Goal: Task Accomplishment & Management: Manage account settings

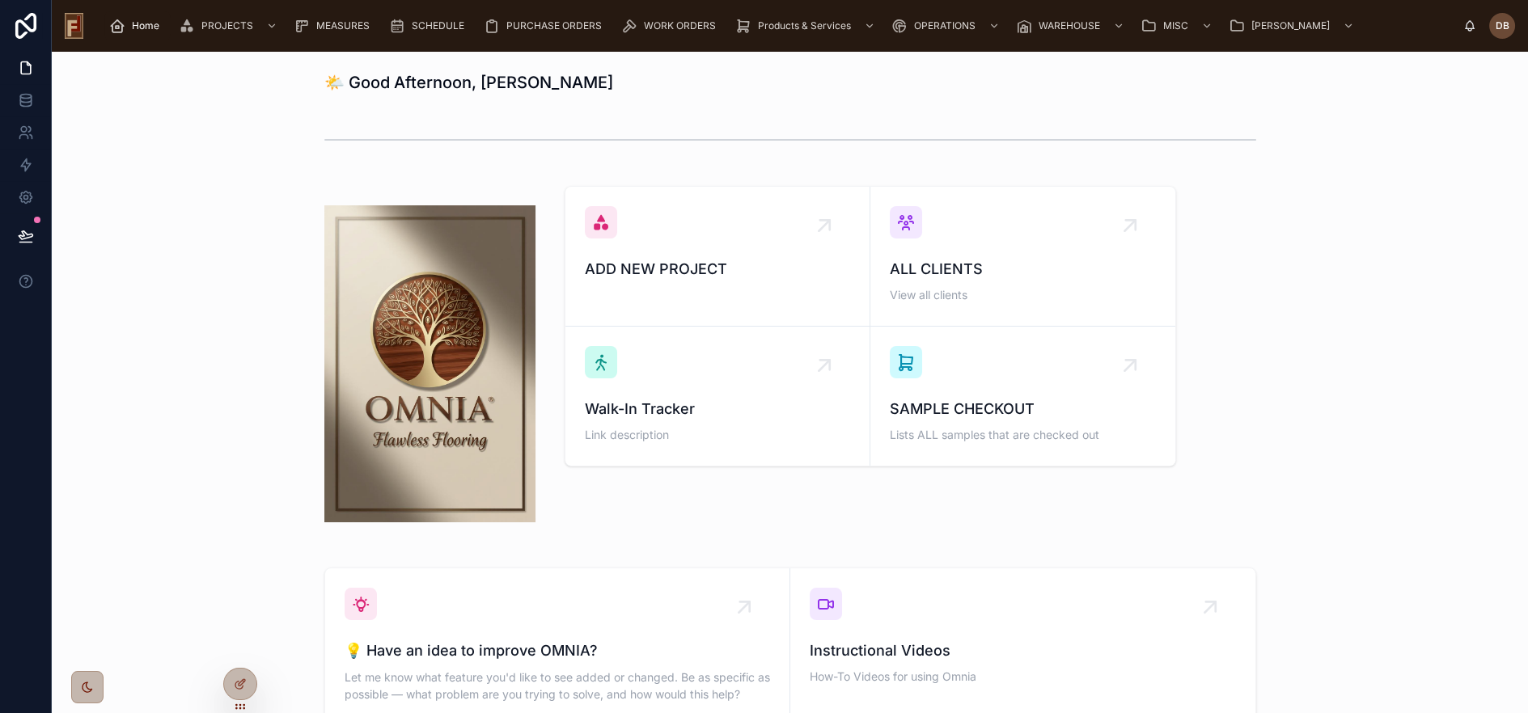
click at [428, 81] on h1 "🌤️ Good Afternoon, David" at bounding box center [468, 82] width 289 height 23
click at [363, 82] on h1 "🌤️ Good Afternoon, David" at bounding box center [468, 82] width 289 height 23
drag, startPoint x: 363, startPoint y: 82, endPoint x: 406, endPoint y: 82, distance: 42.9
click at [406, 82] on h1 "🌤️ Good Afternoon, David" at bounding box center [468, 82] width 289 height 23
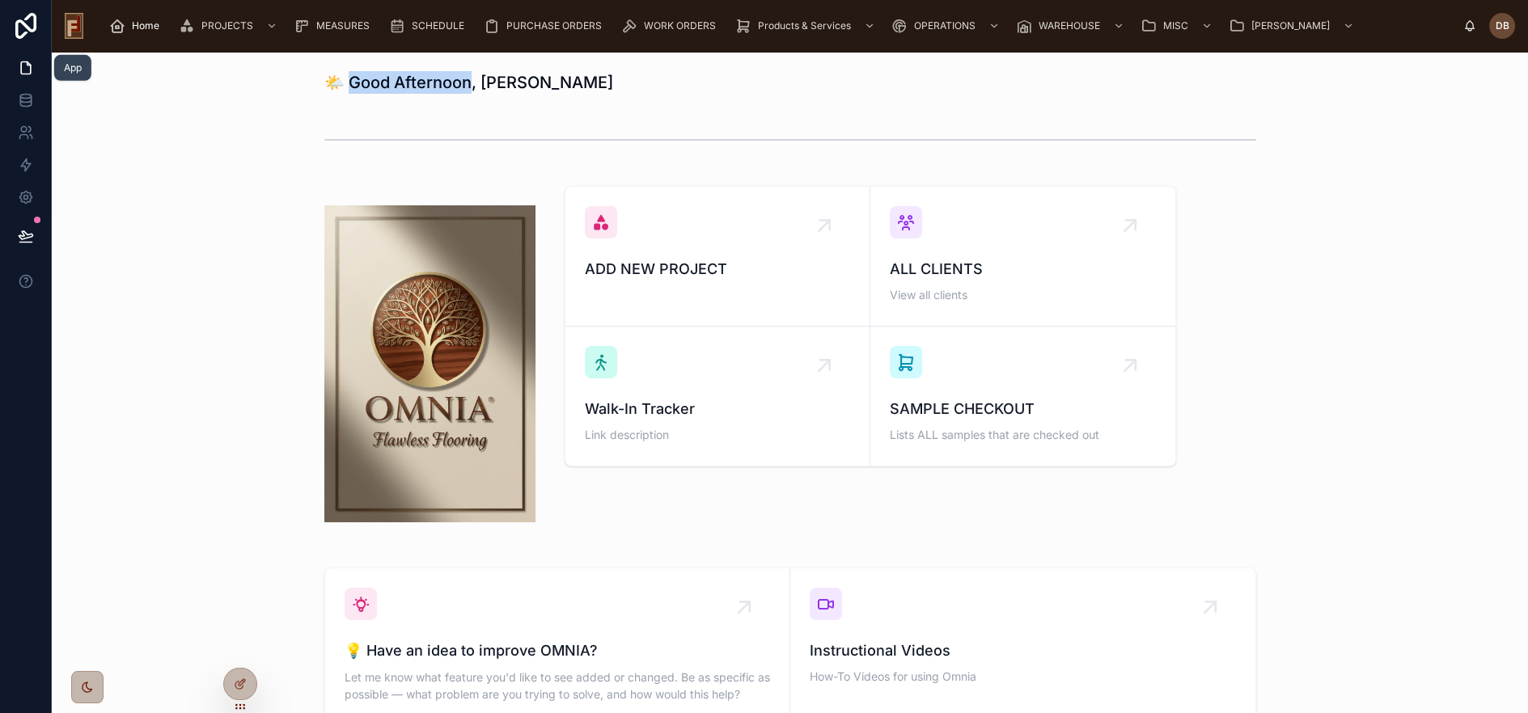
click at [26, 66] on icon at bounding box center [26, 68] width 16 height 16
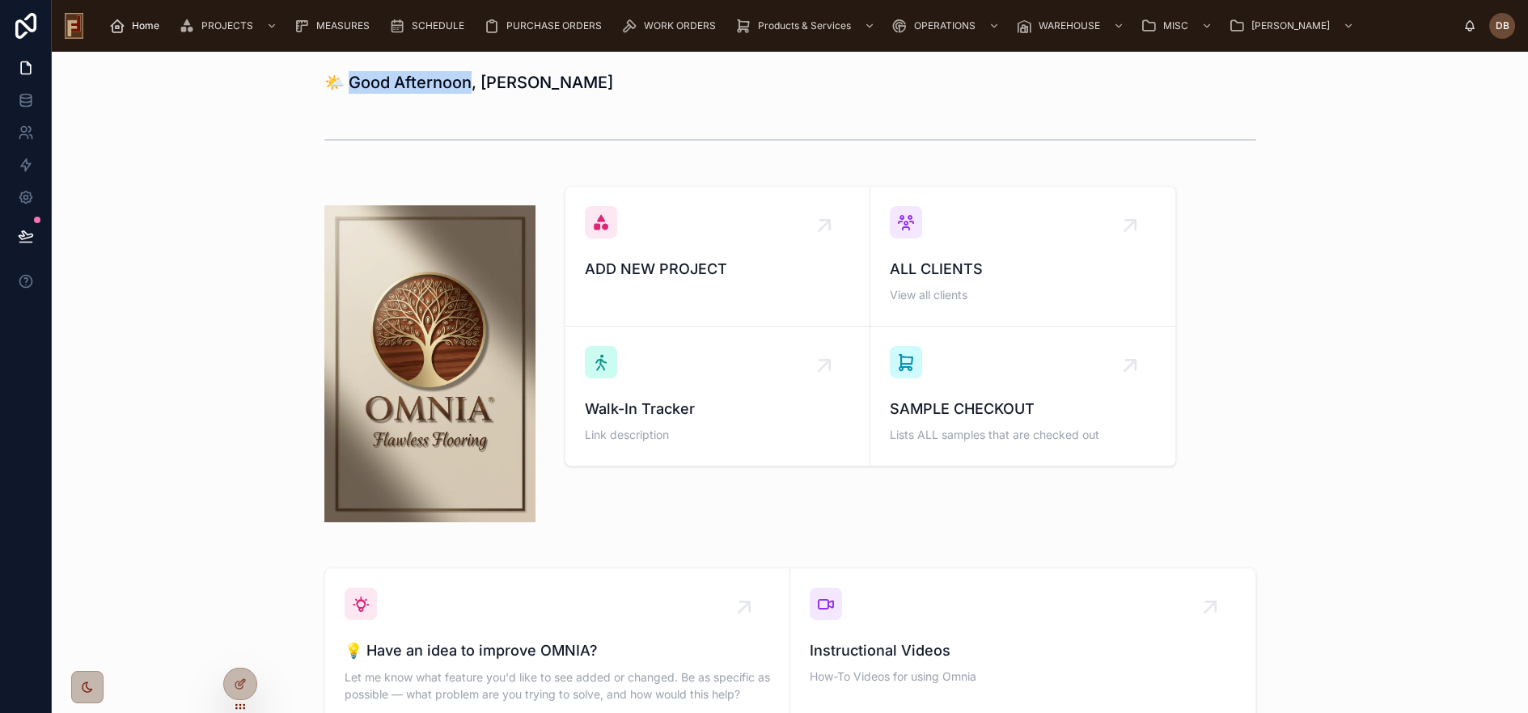
click at [387, 78] on h1 "🌤️ Good Afternoon, David" at bounding box center [468, 82] width 289 height 23
click at [138, 26] on span "Home" at bounding box center [146, 25] width 28 height 13
click at [429, 82] on h1 "🌤️ Good Afternoon, David" at bounding box center [468, 82] width 289 height 23
click at [362, 81] on h1 "🌤️ Good Afternoon, David" at bounding box center [468, 82] width 289 height 23
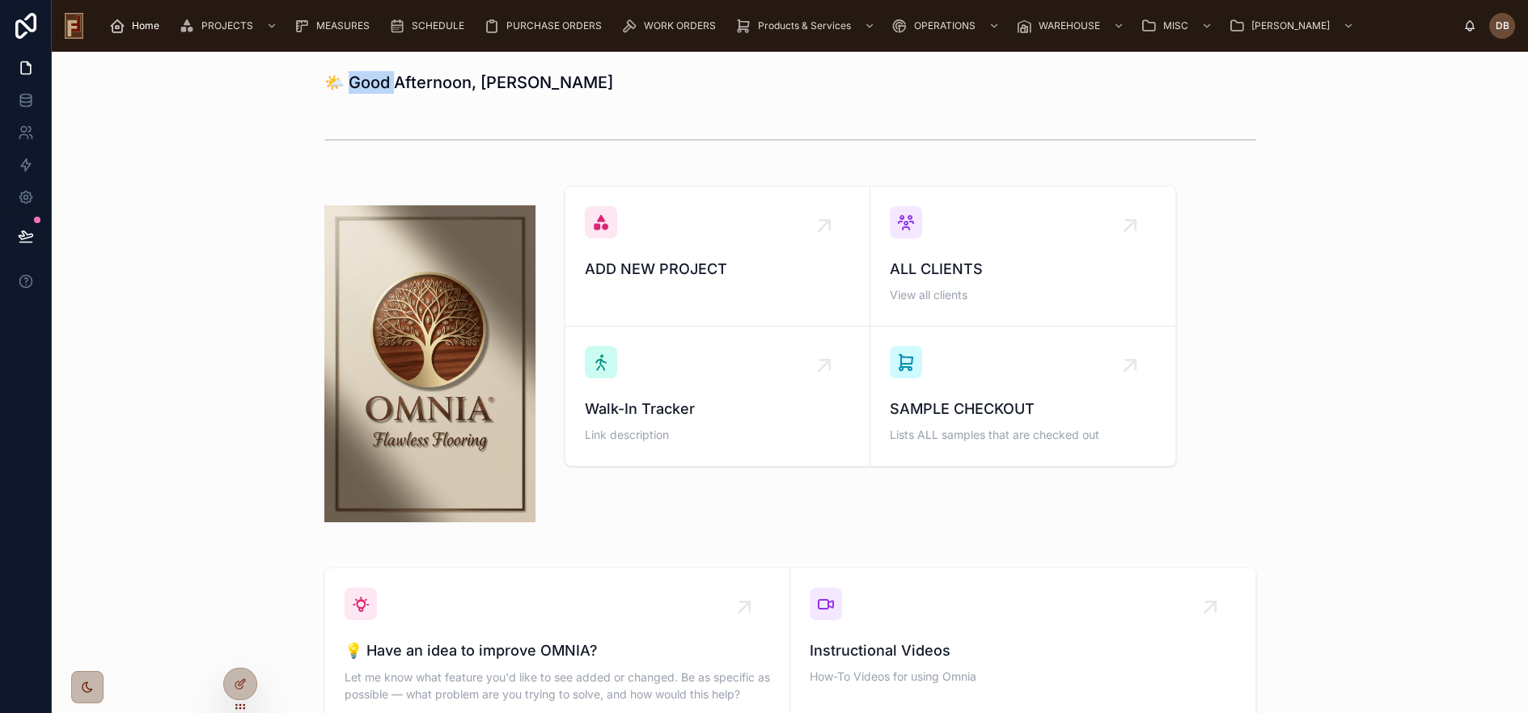
click at [362, 81] on h1 "🌤️ Good Afternoon, David" at bounding box center [468, 82] width 289 height 23
drag, startPoint x: 362, startPoint y: 81, endPoint x: 463, endPoint y: 81, distance: 100.3
click at [463, 81] on h1 "🌤️ Good Afternoon, David" at bounding box center [468, 82] width 289 height 23
click at [561, 101] on div "🌤️ Good Afternoon, David ADD NEW PROJECT ALL CLIENTS View all clients Walk-In T…" at bounding box center [790, 462] width 1476 height 821
click at [421, 81] on h1 "🌤️ Good Afternoon, David" at bounding box center [468, 82] width 289 height 23
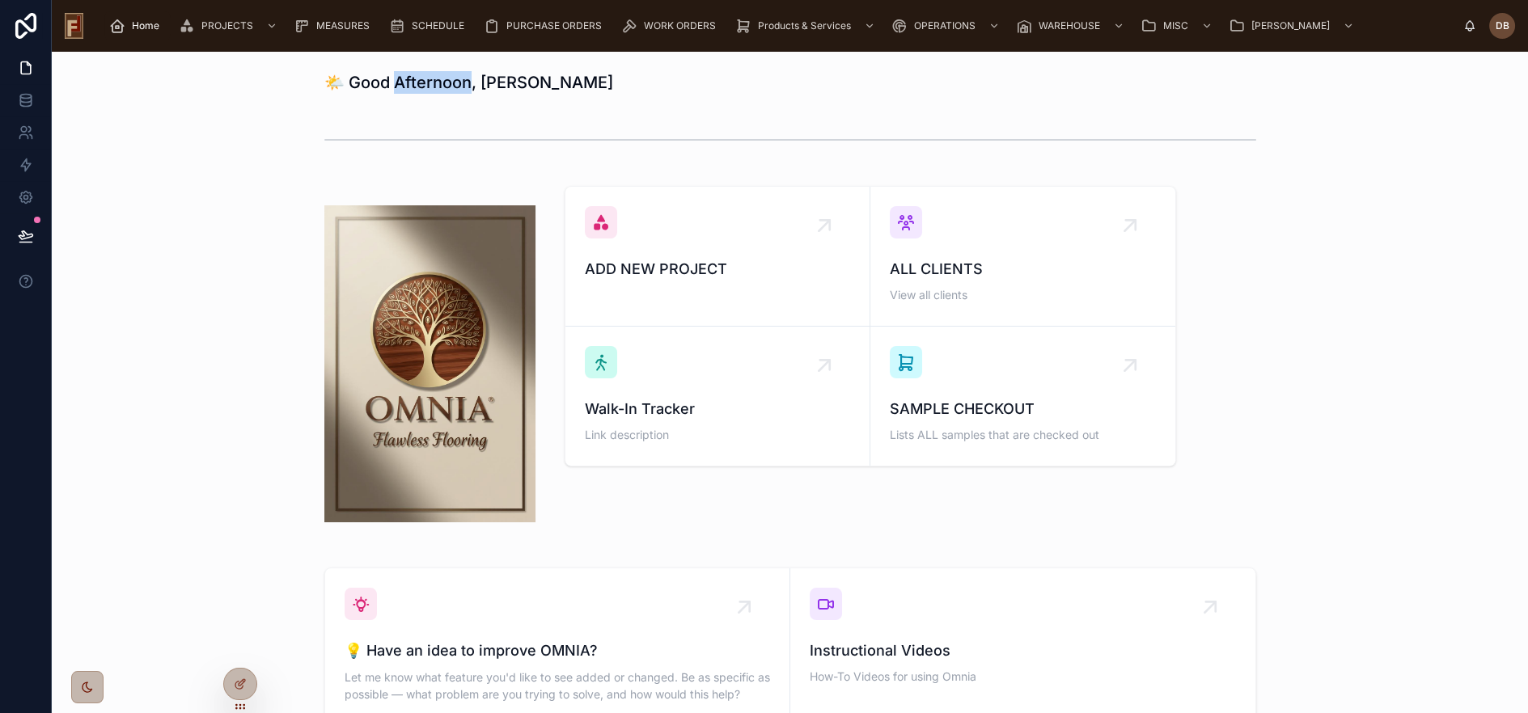
click at [421, 81] on h1 "🌤️ Good Afternoon, David" at bounding box center [468, 82] width 289 height 23
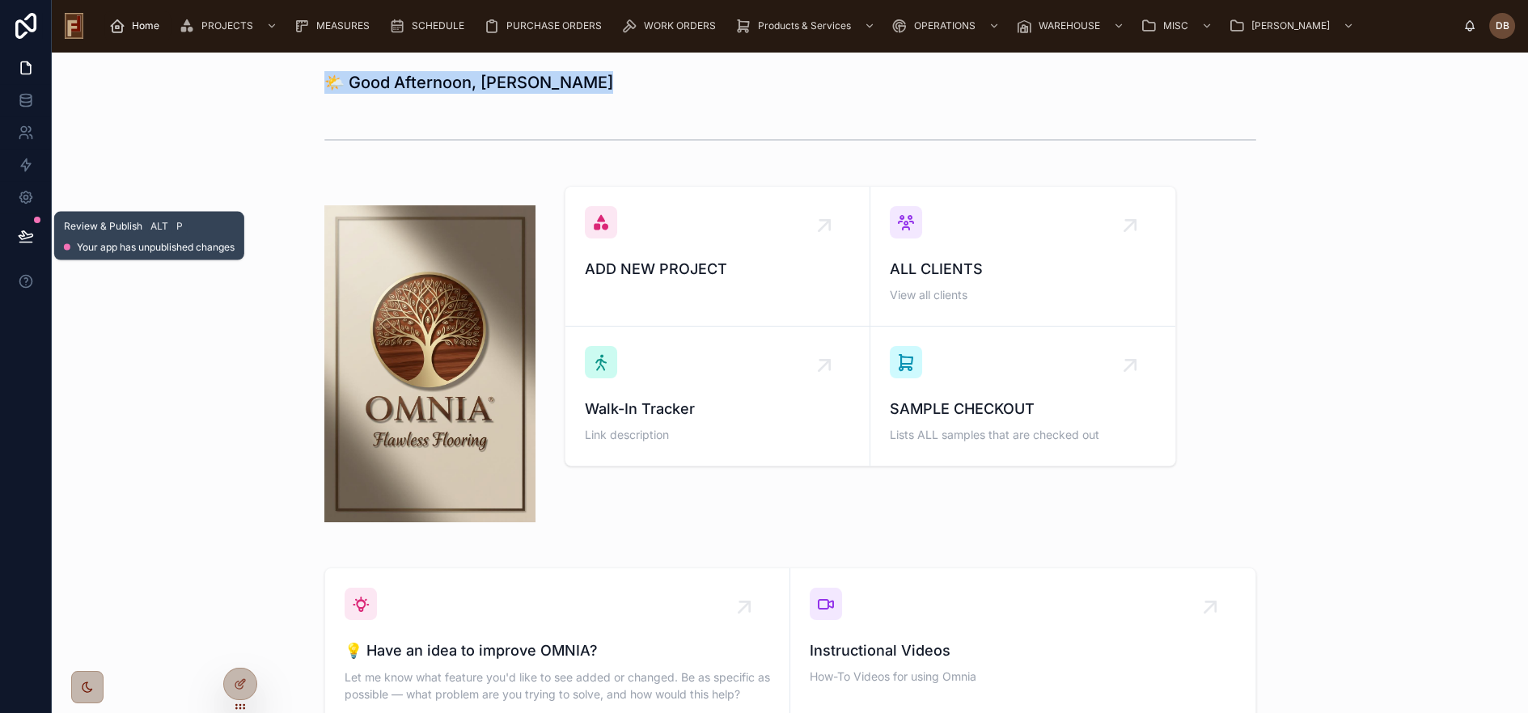
click at [26, 235] on icon at bounding box center [26, 235] width 14 height 8
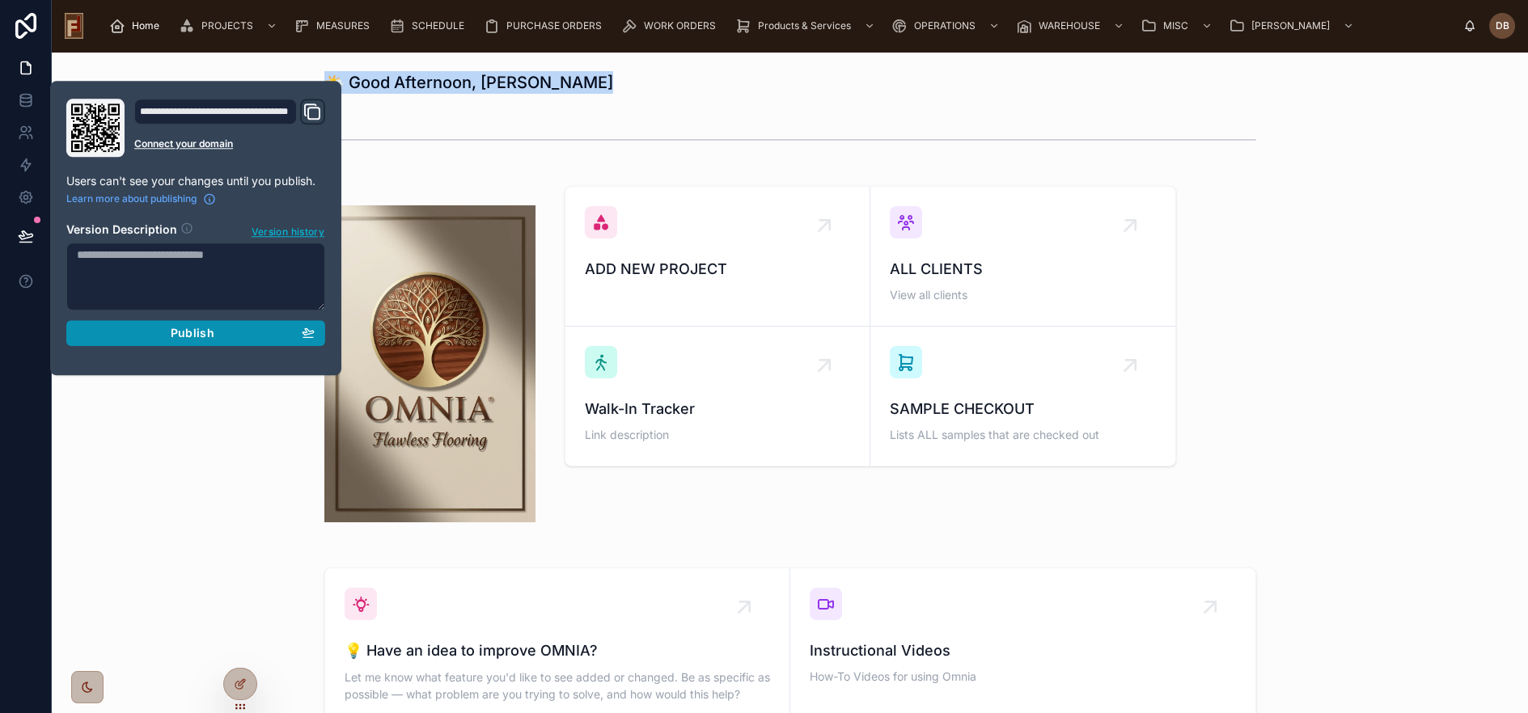
click at [191, 331] on span "Publish" at bounding box center [193, 333] width 44 height 15
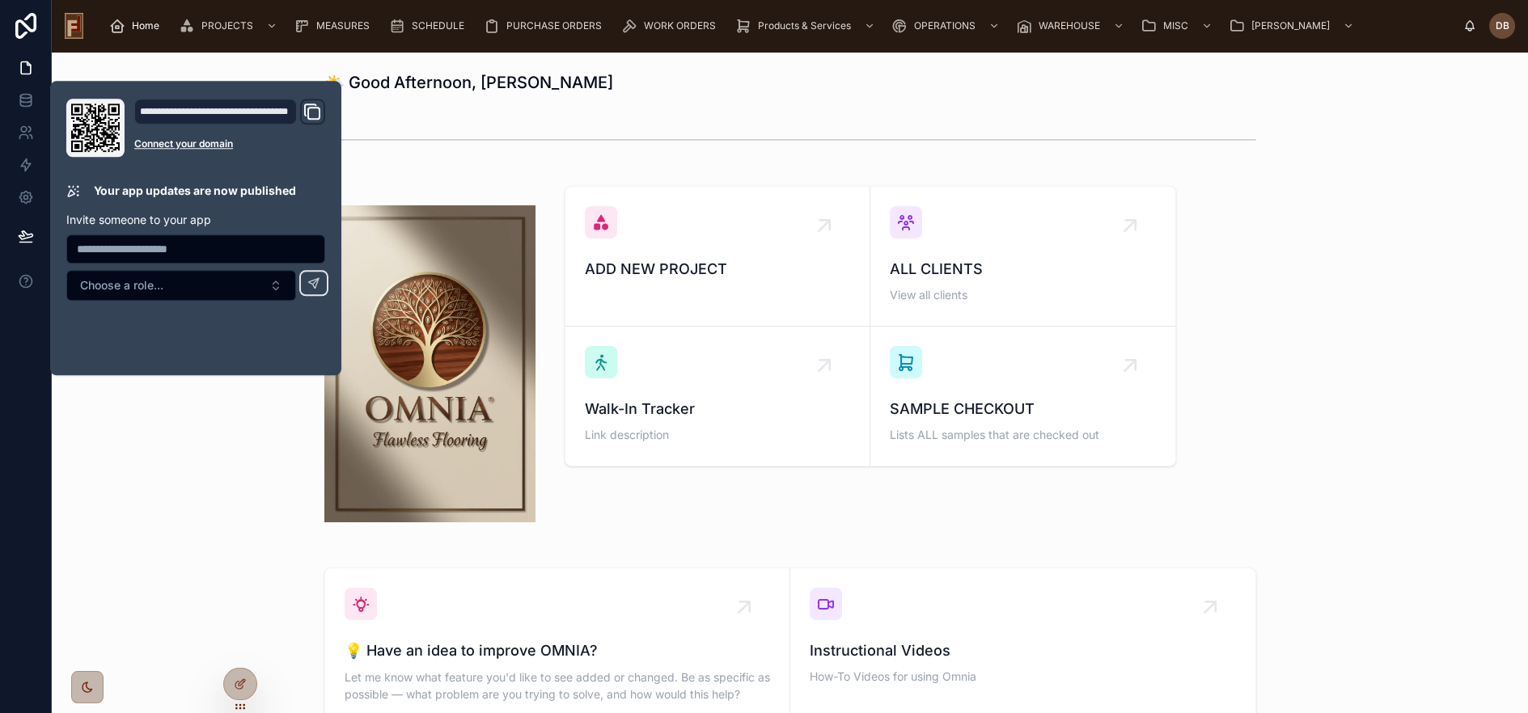
click at [423, 83] on h1 "🌤️ Good Afternoon, David" at bounding box center [468, 82] width 289 height 23
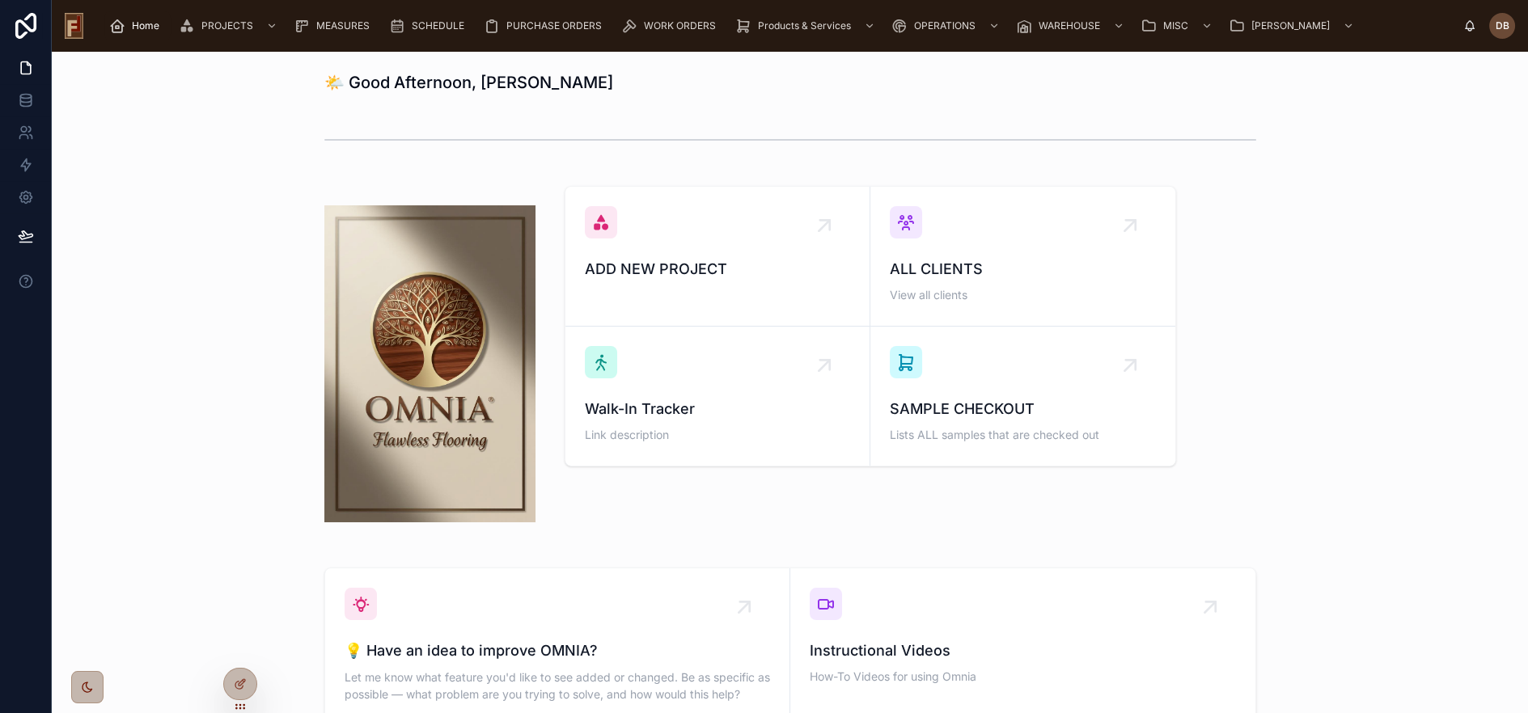
click at [420, 329] on img at bounding box center [429, 363] width 211 height 317
drag, startPoint x: 145, startPoint y: 266, endPoint x: 223, endPoint y: 310, distance: 89.8
click at [223, 310] on div "ADD NEW PROJECT ALL CLIENTS View all clients Walk-In Tracker Link description S…" at bounding box center [790, 364] width 1450 height 369
click at [238, 638] on div at bounding box center [240, 650] width 26 height 26
click at [242, 645] on icon at bounding box center [240, 649] width 13 height 13
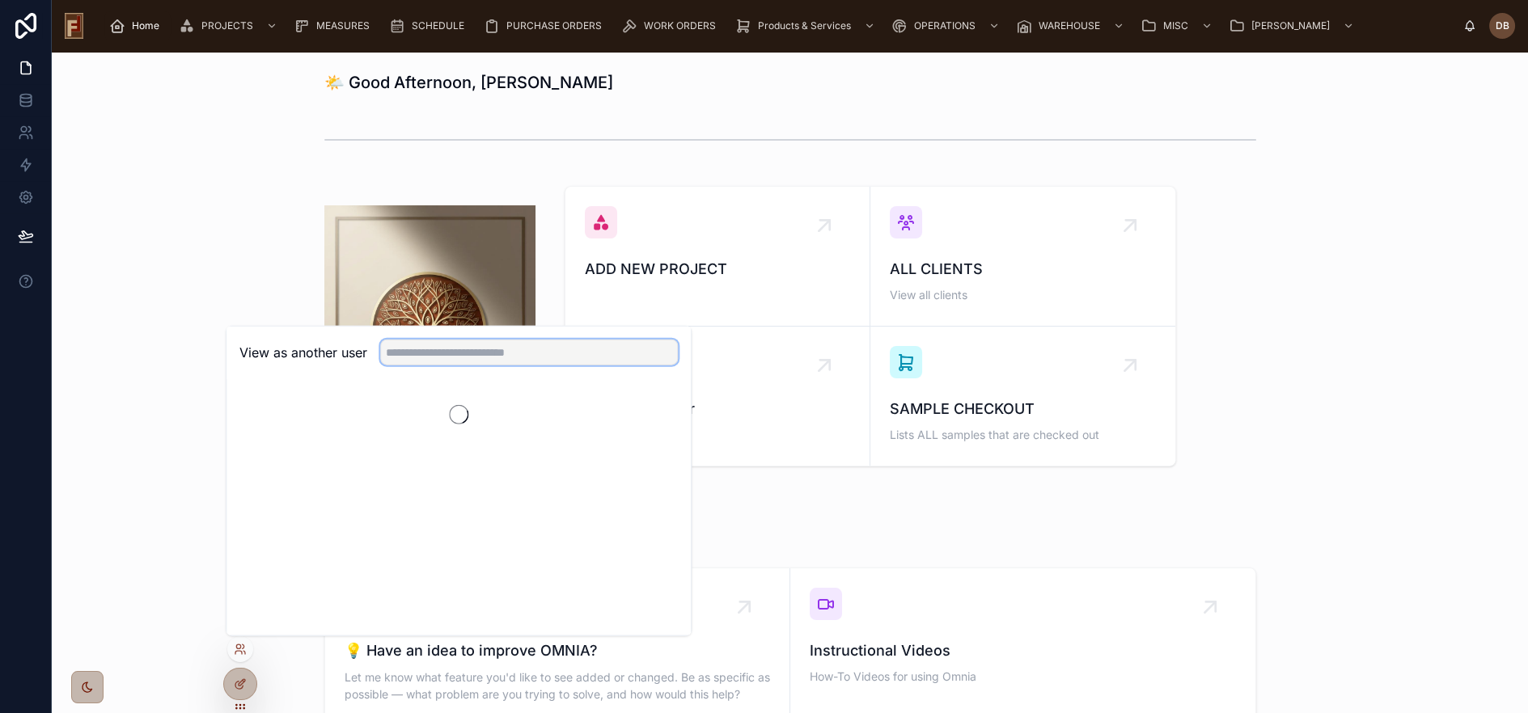
click at [466, 351] on input "text" at bounding box center [529, 353] width 298 height 26
type input "******"
click at [654, 410] on button "Select" at bounding box center [657, 411] width 42 height 23
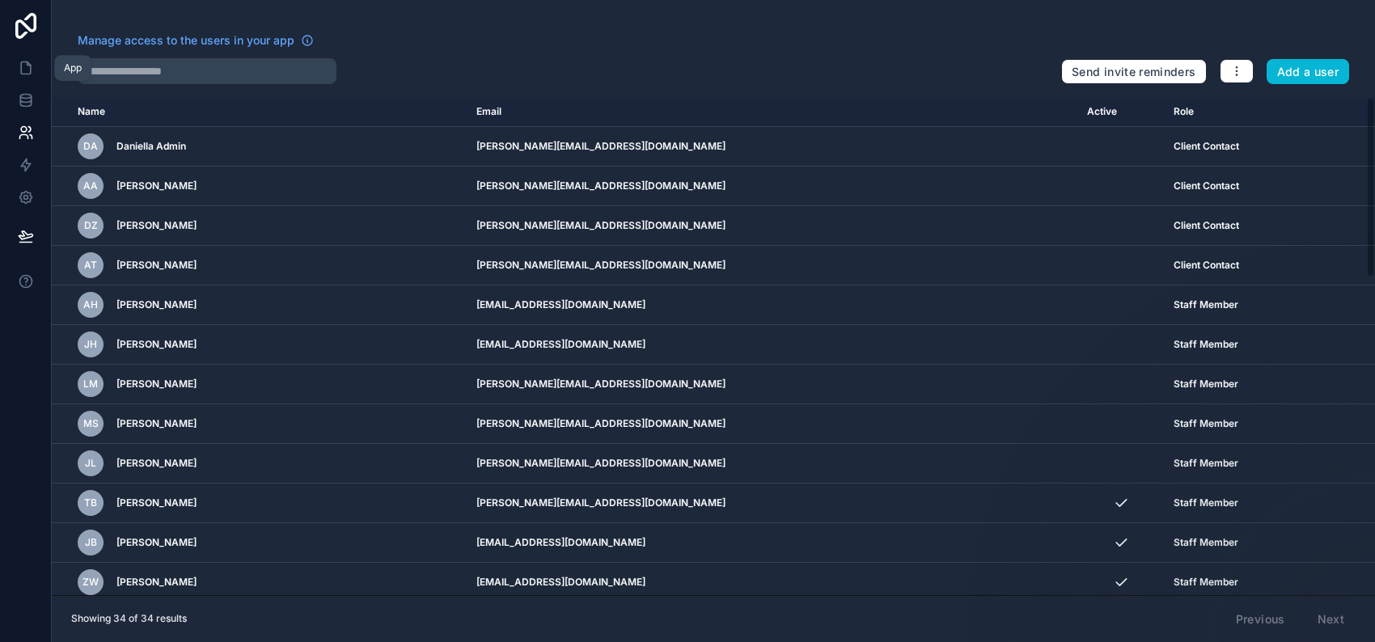
drag, startPoint x: 26, startPoint y: 70, endPoint x: 63, endPoint y: 70, distance: 37.2
click at [26, 70] on icon at bounding box center [26, 68] width 16 height 16
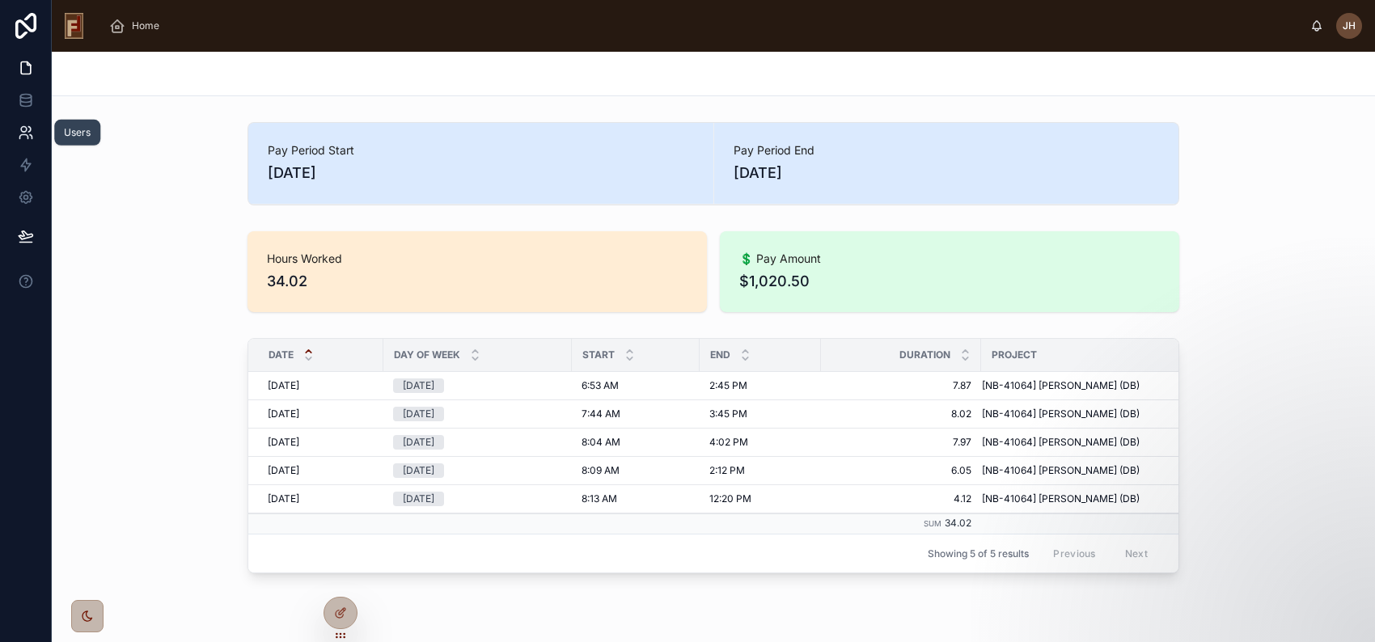
click at [26, 125] on icon at bounding box center [26, 133] width 16 height 16
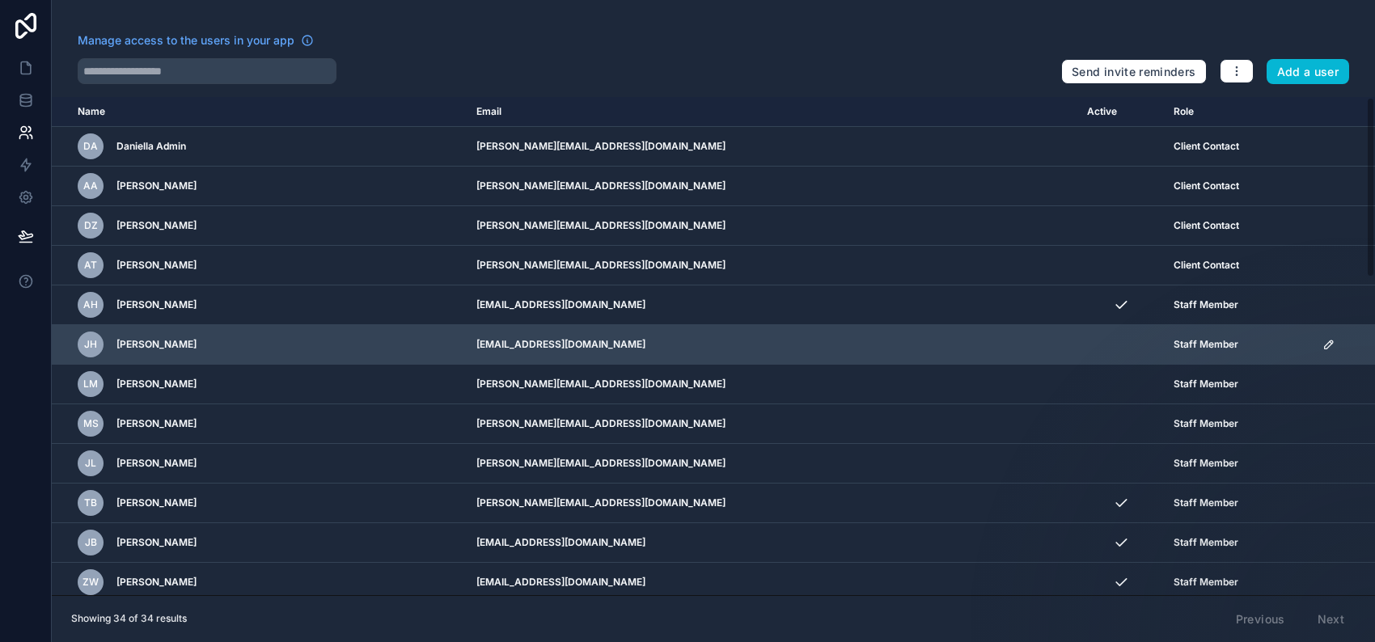
click at [1323, 343] on icon "scrollable content" at bounding box center [1329, 344] width 13 height 13
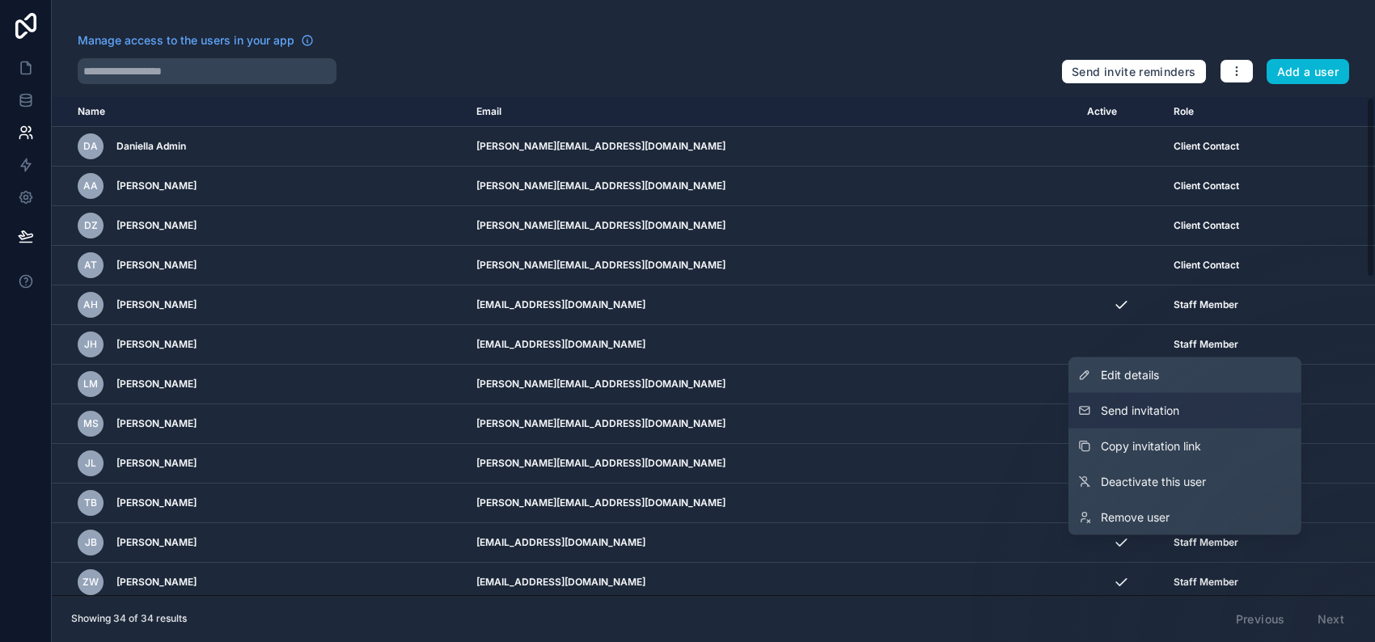
click at [1170, 414] on span "Send invitation" at bounding box center [1140, 411] width 78 height 16
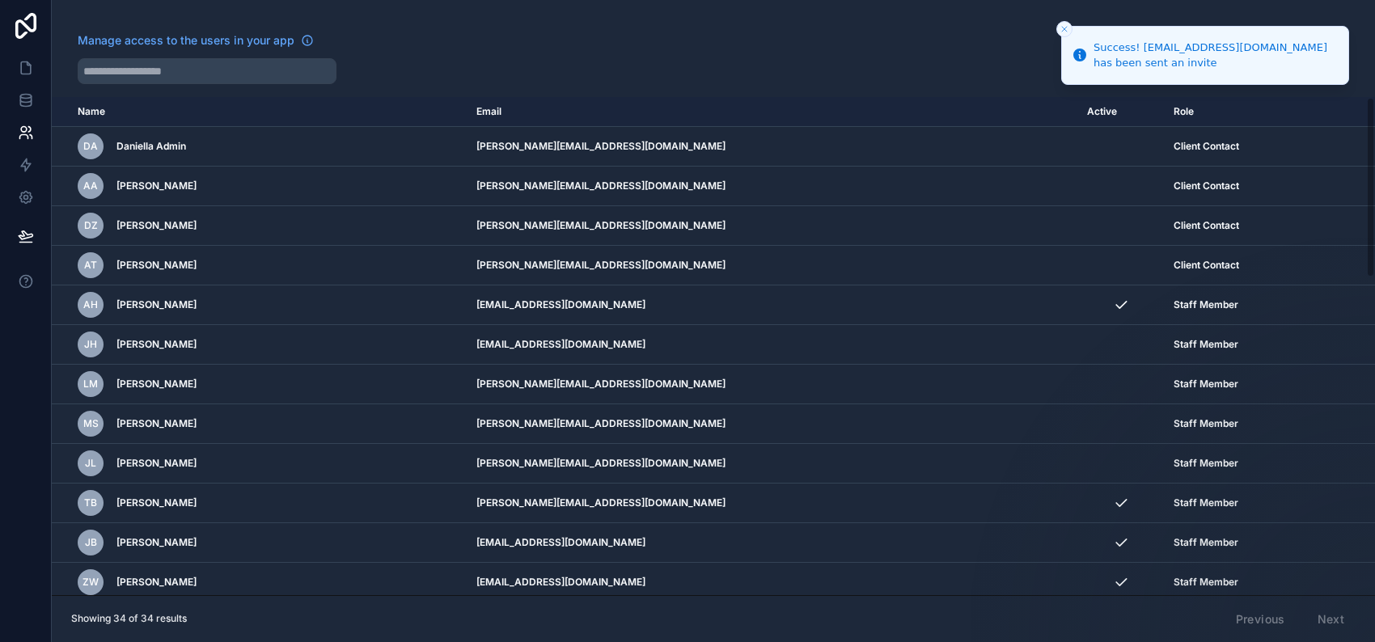
click at [1065, 25] on icon "Close toast" at bounding box center [1065, 29] width 10 height 10
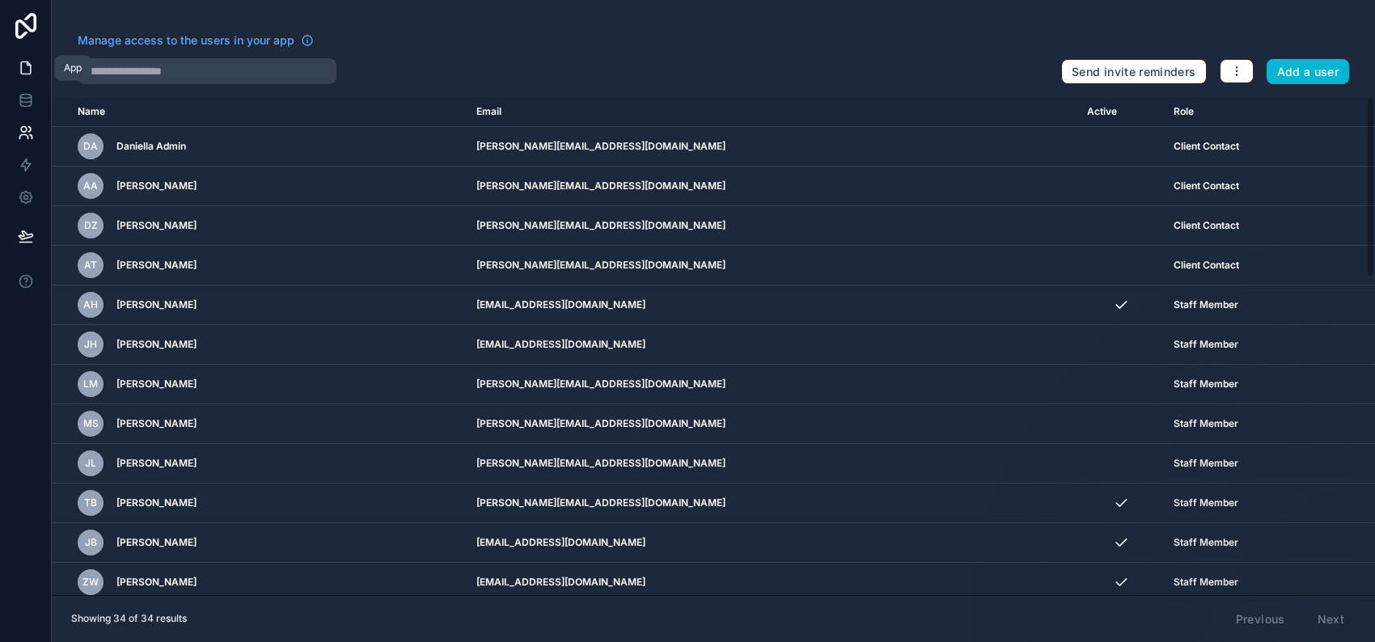
click at [25, 70] on icon at bounding box center [26, 68] width 16 height 16
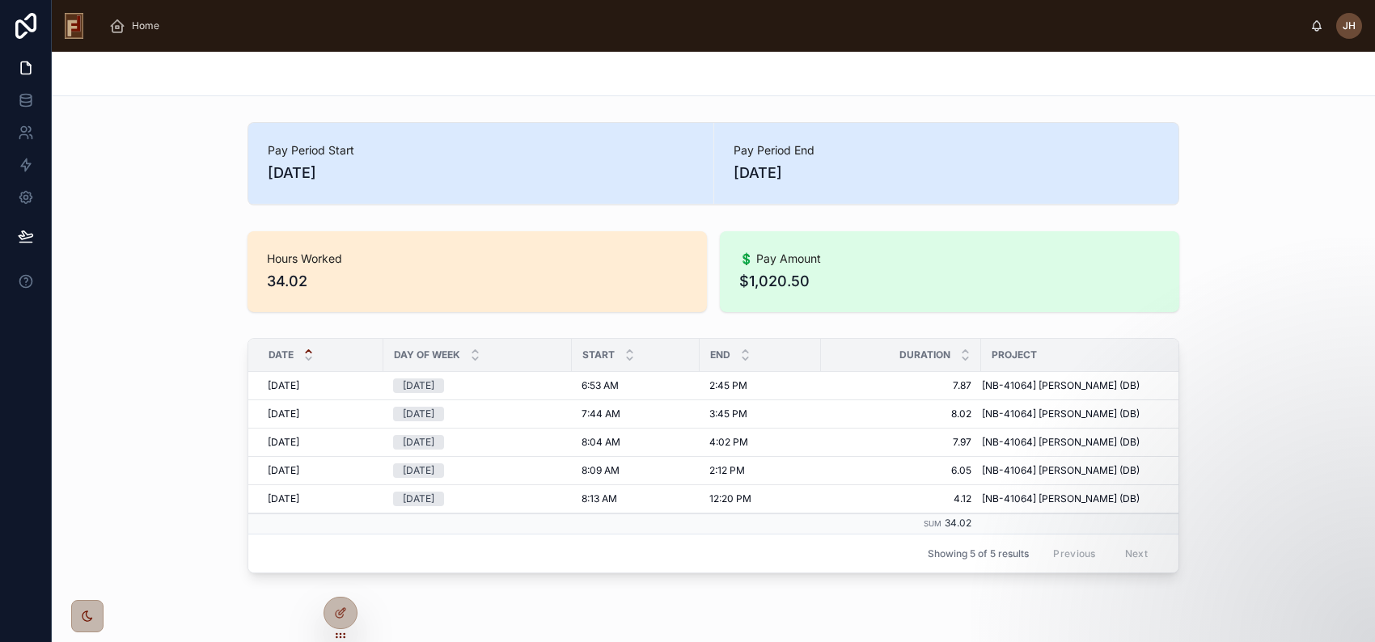
click at [520, 157] on span "Pay Period Start" at bounding box center [481, 150] width 426 height 16
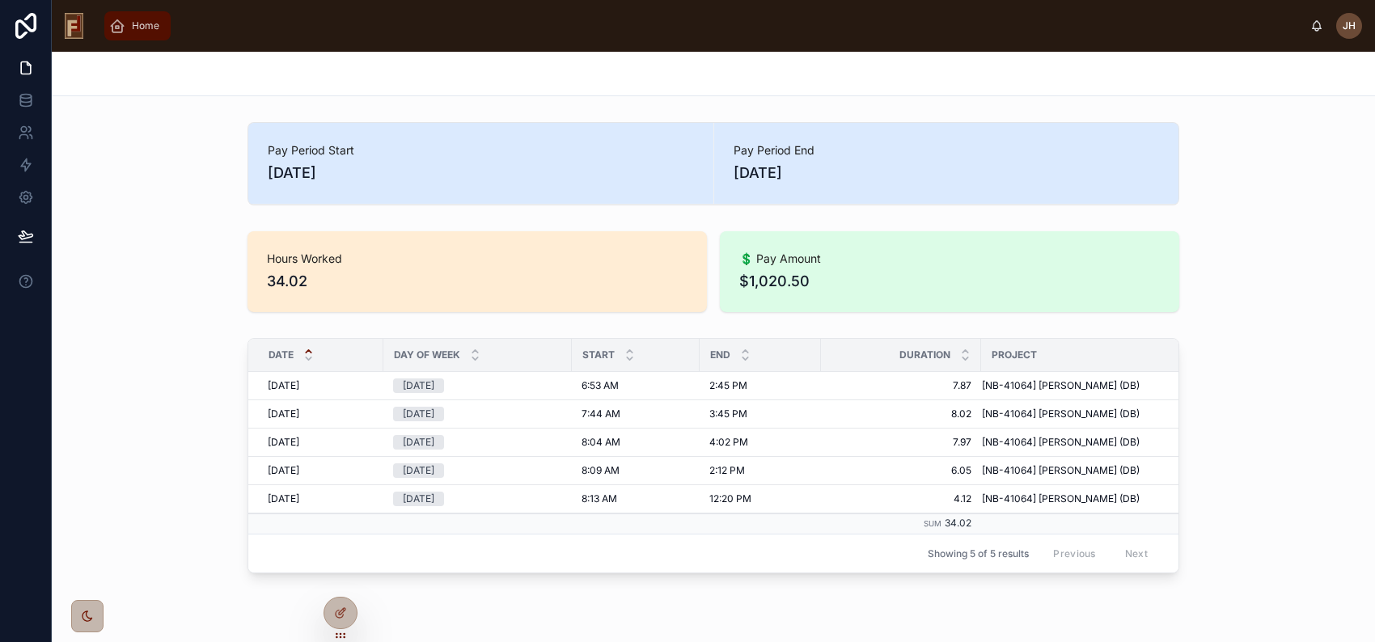
click at [135, 28] on span "Home" at bounding box center [146, 25] width 28 height 13
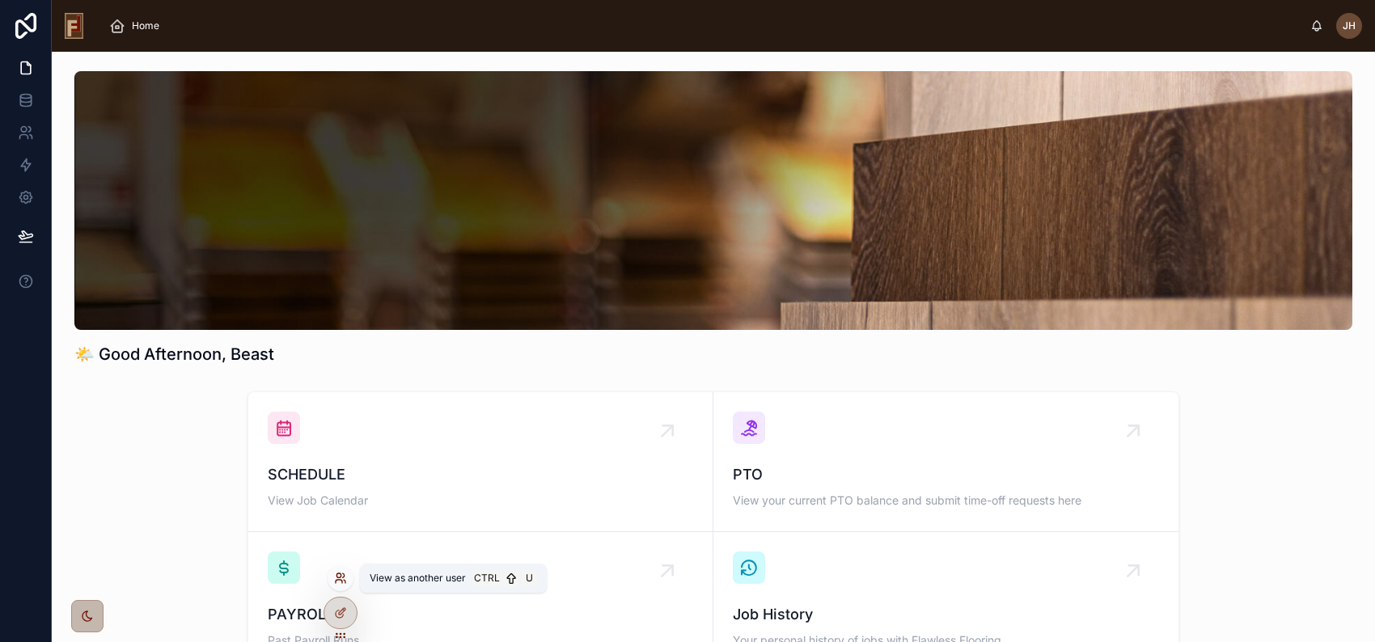
click at [340, 579] on icon at bounding box center [340, 578] width 13 height 13
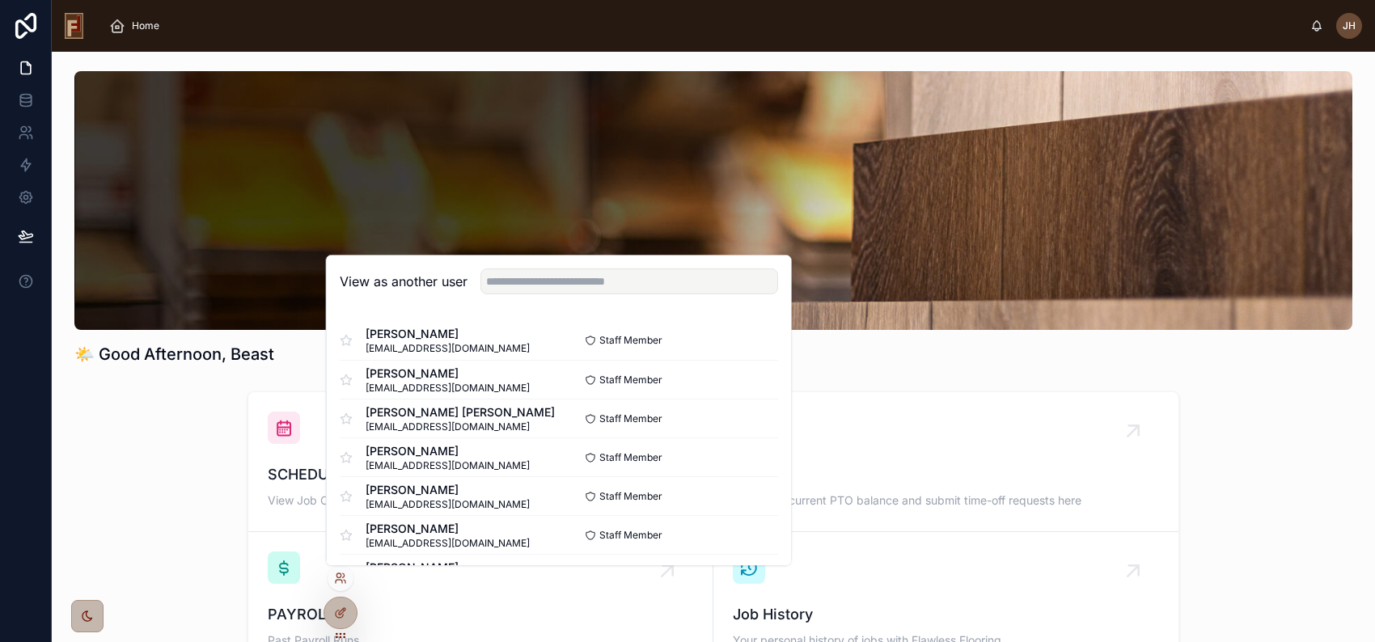
click at [182, 489] on div "SCHEDULE View Job Calendar PTO View your current PTO balance and submit time-of…" at bounding box center [713, 532] width 1297 height 294
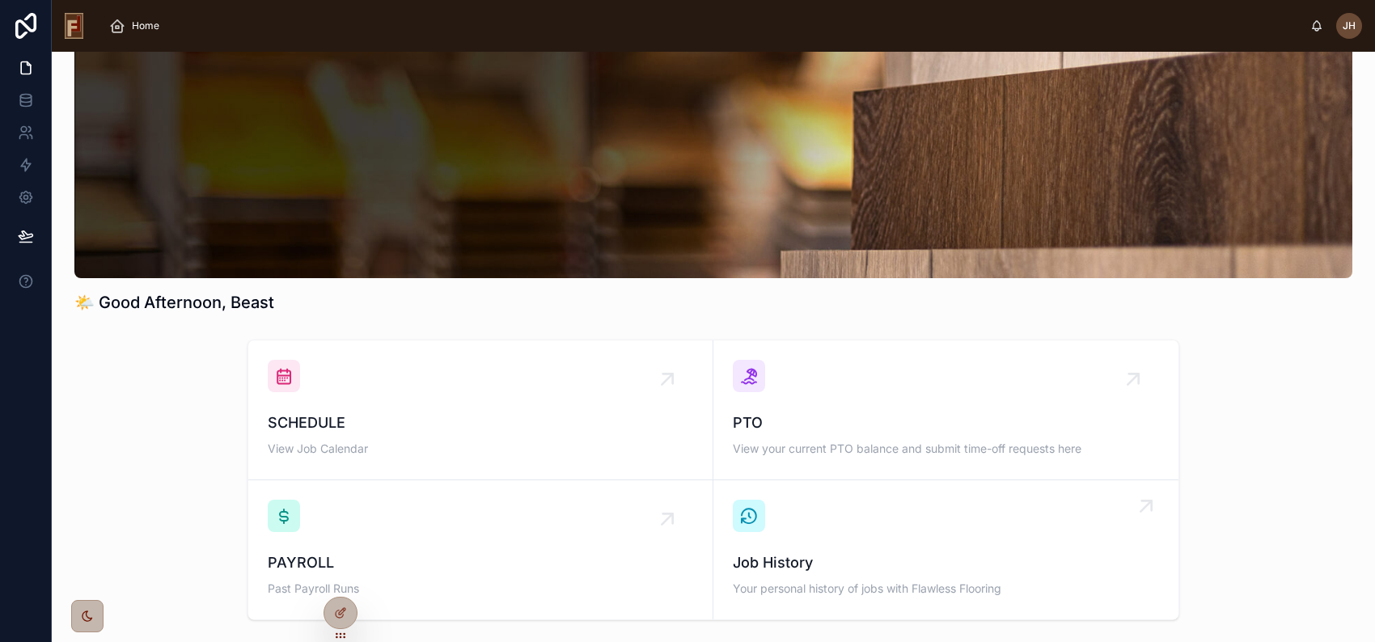
scroll to position [81, 0]
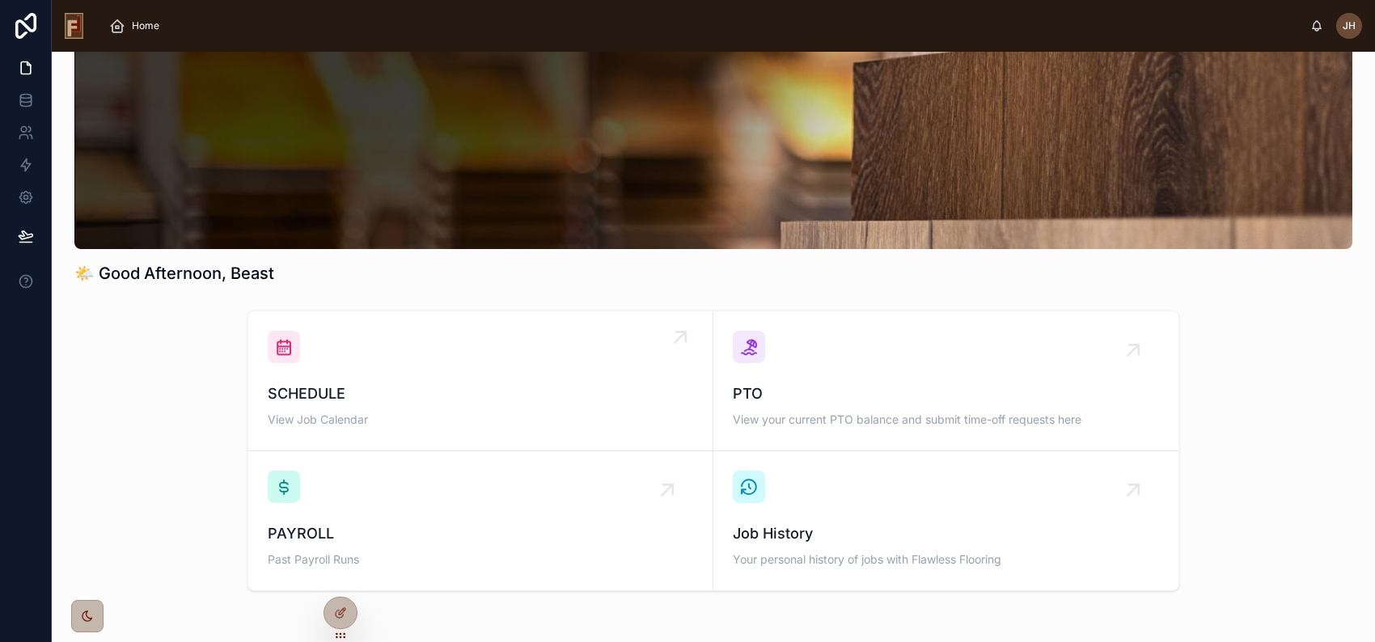
click at [471, 381] on div "SCHEDULE View Job Calendar" at bounding box center [480, 381] width 425 height 100
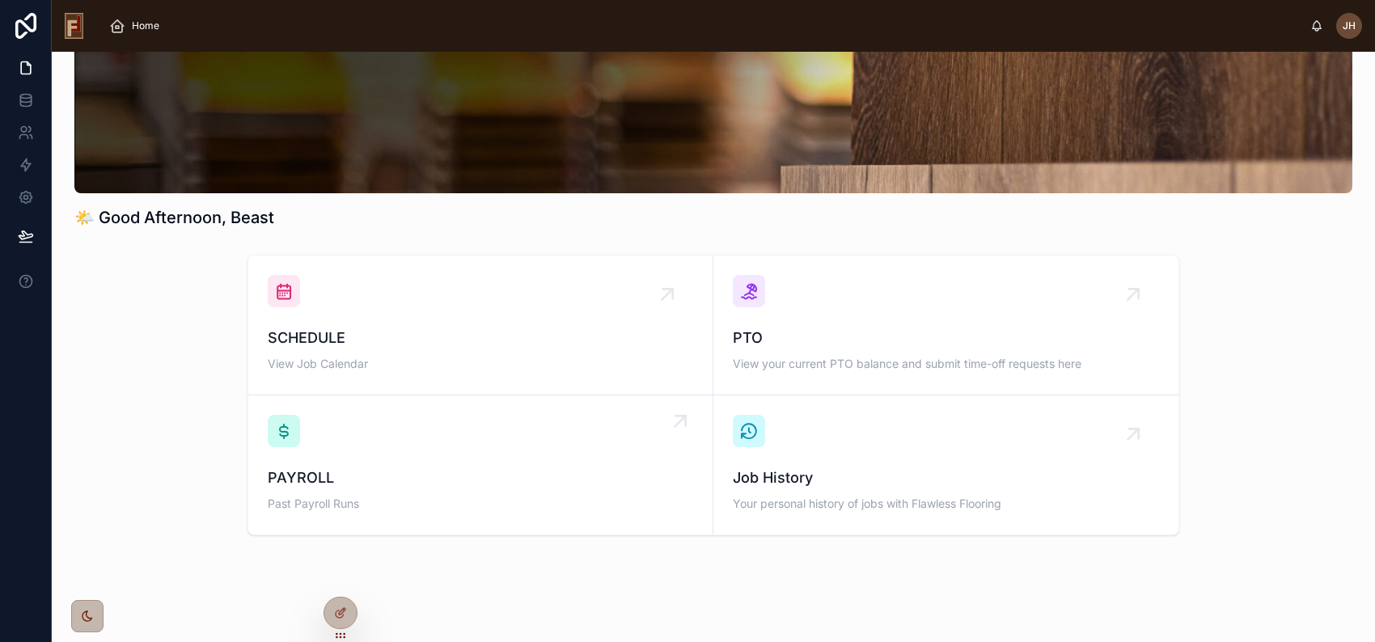
scroll to position [165, 0]
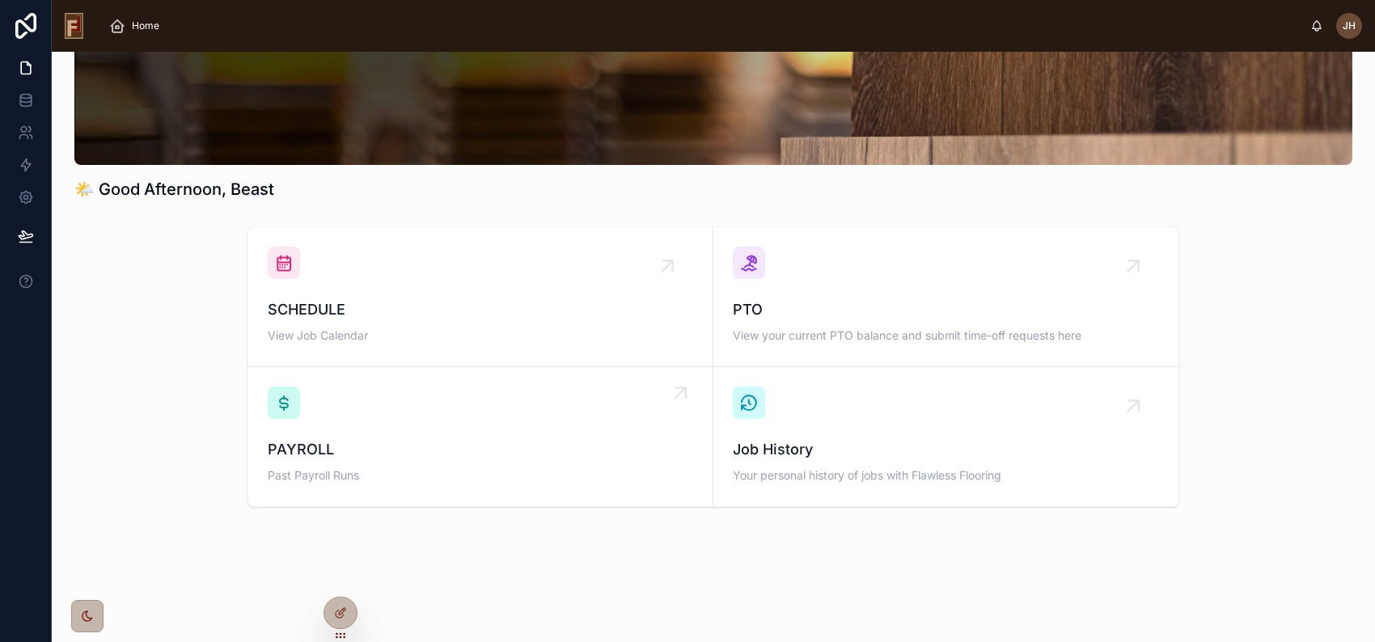
click at [489, 400] on div "PAYROLL Past Payroll Runs" at bounding box center [480, 437] width 425 height 100
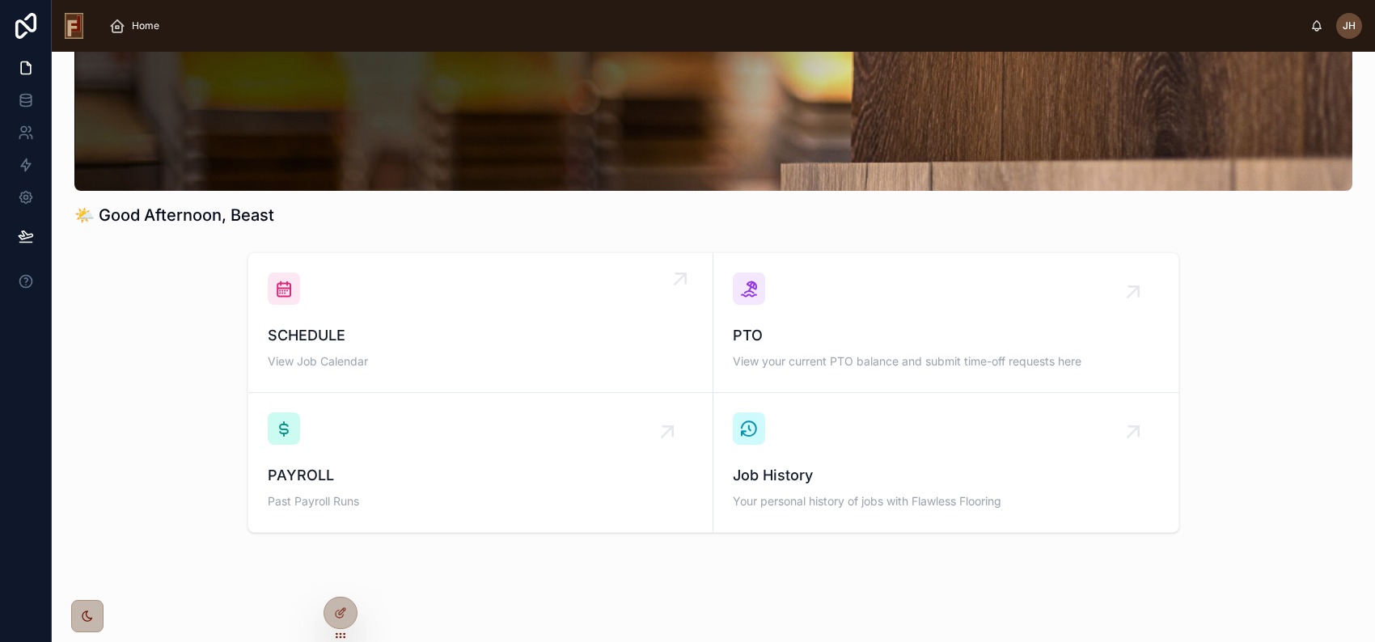
scroll to position [165, 0]
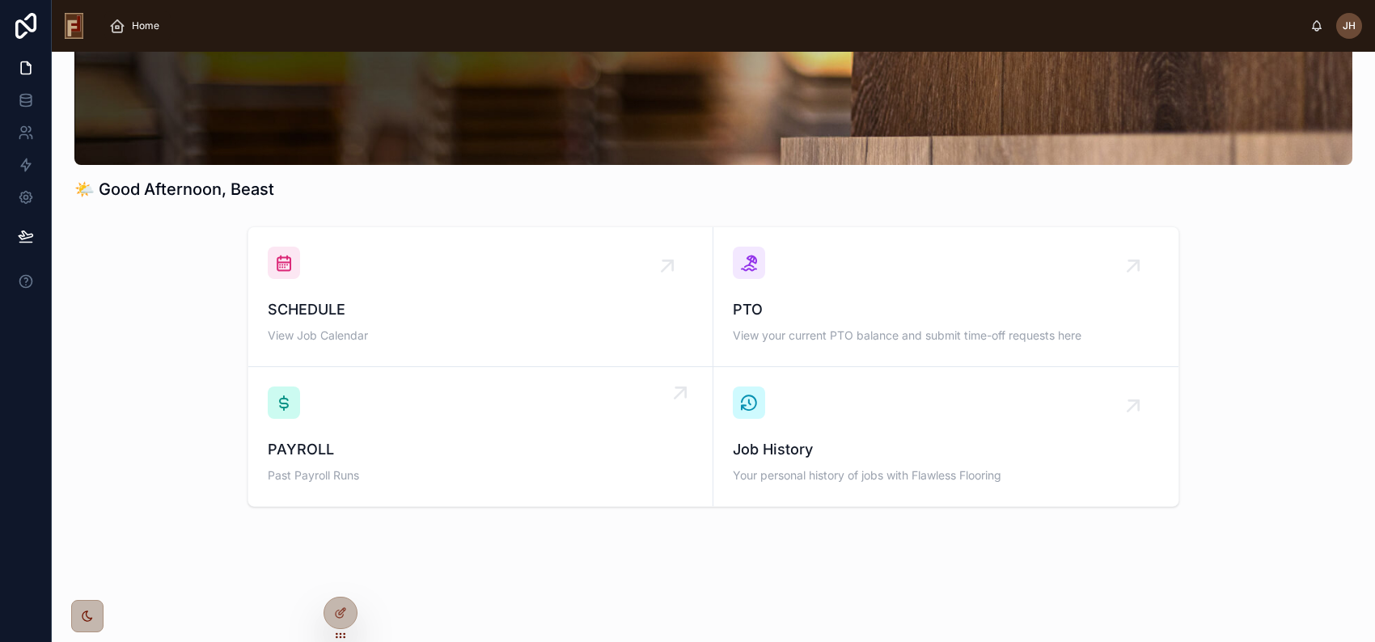
drag, startPoint x: 485, startPoint y: 393, endPoint x: 472, endPoint y: 396, distance: 14.1
click at [472, 396] on div "PAYROLL Past Payroll Runs" at bounding box center [480, 437] width 425 height 100
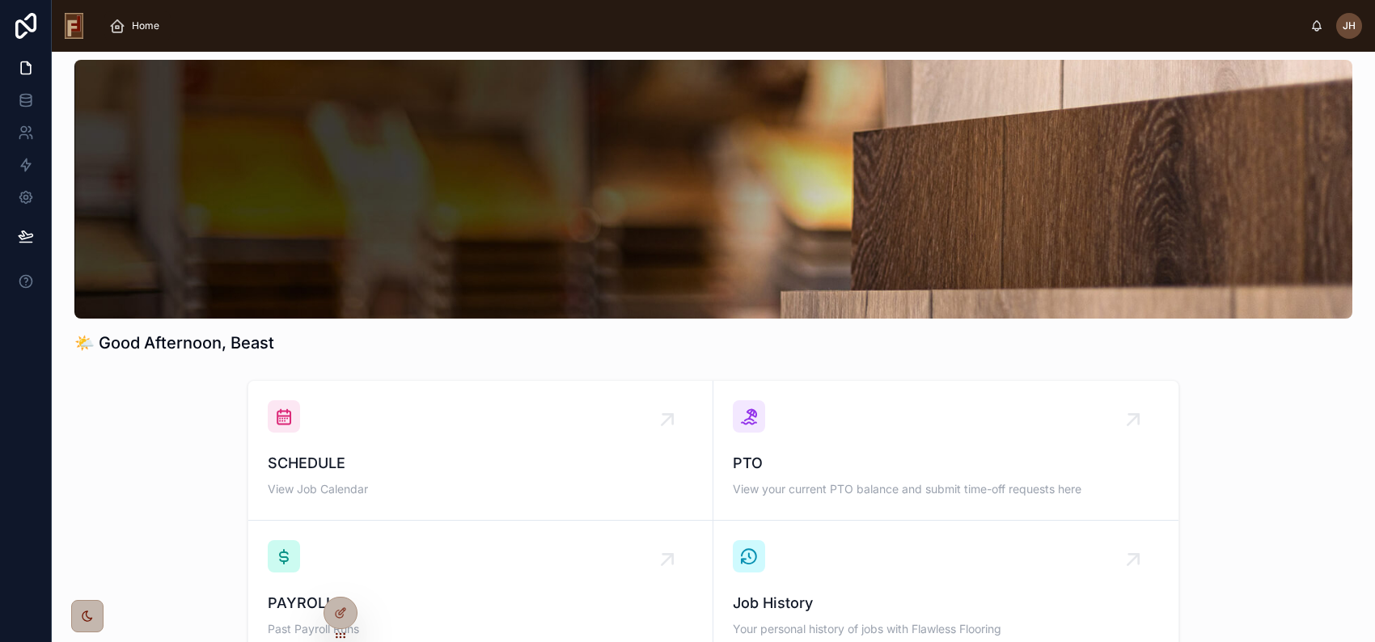
scroll to position [3, 0]
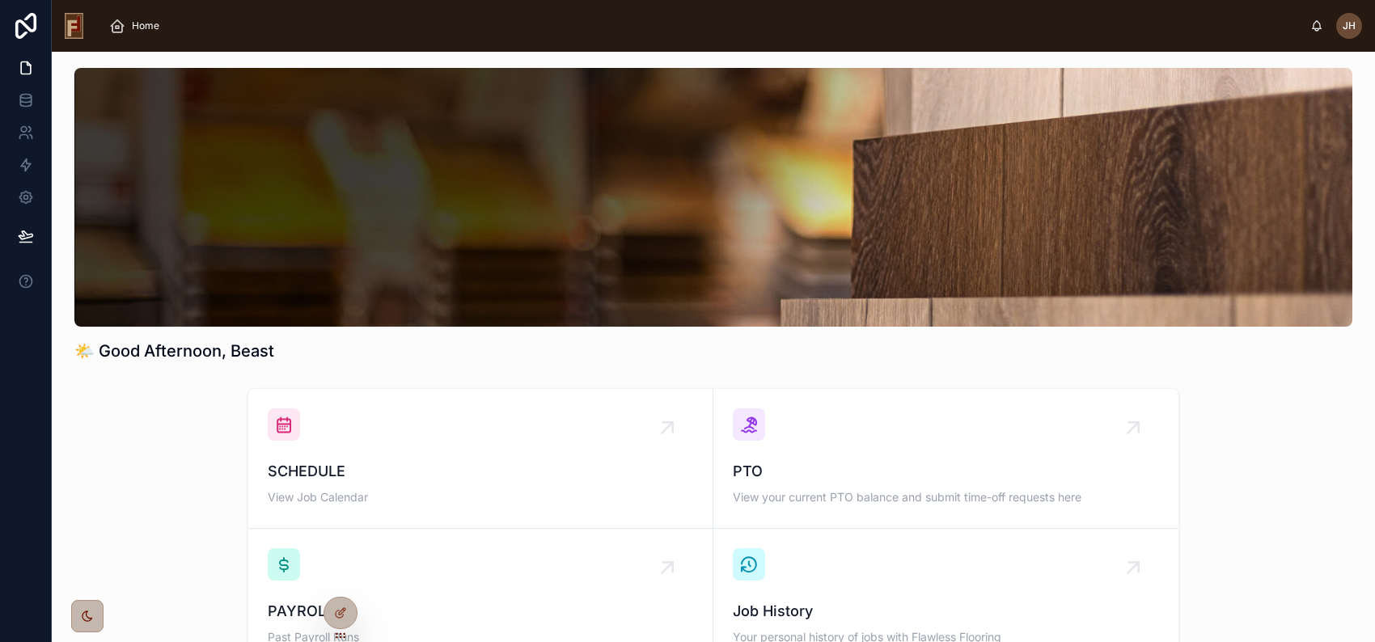
click at [186, 351] on h1 "🌤️ Good Afternoon, Beast" at bounding box center [174, 351] width 200 height 23
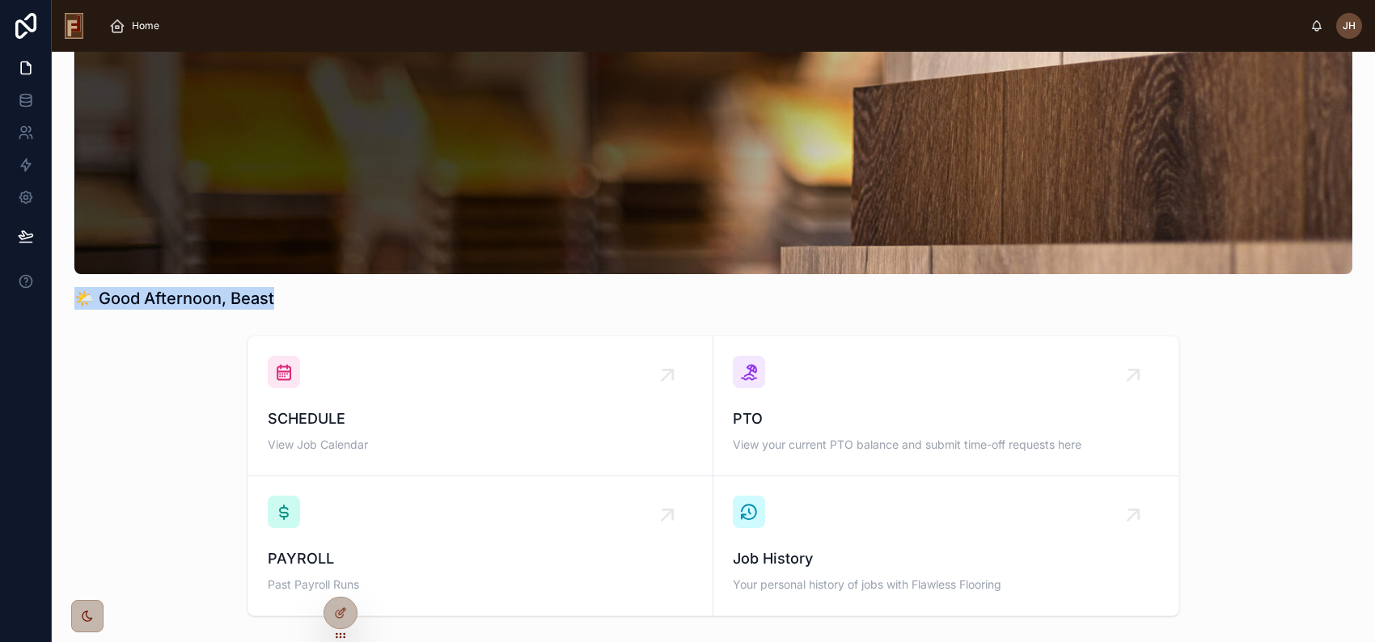
scroll to position [84, 0]
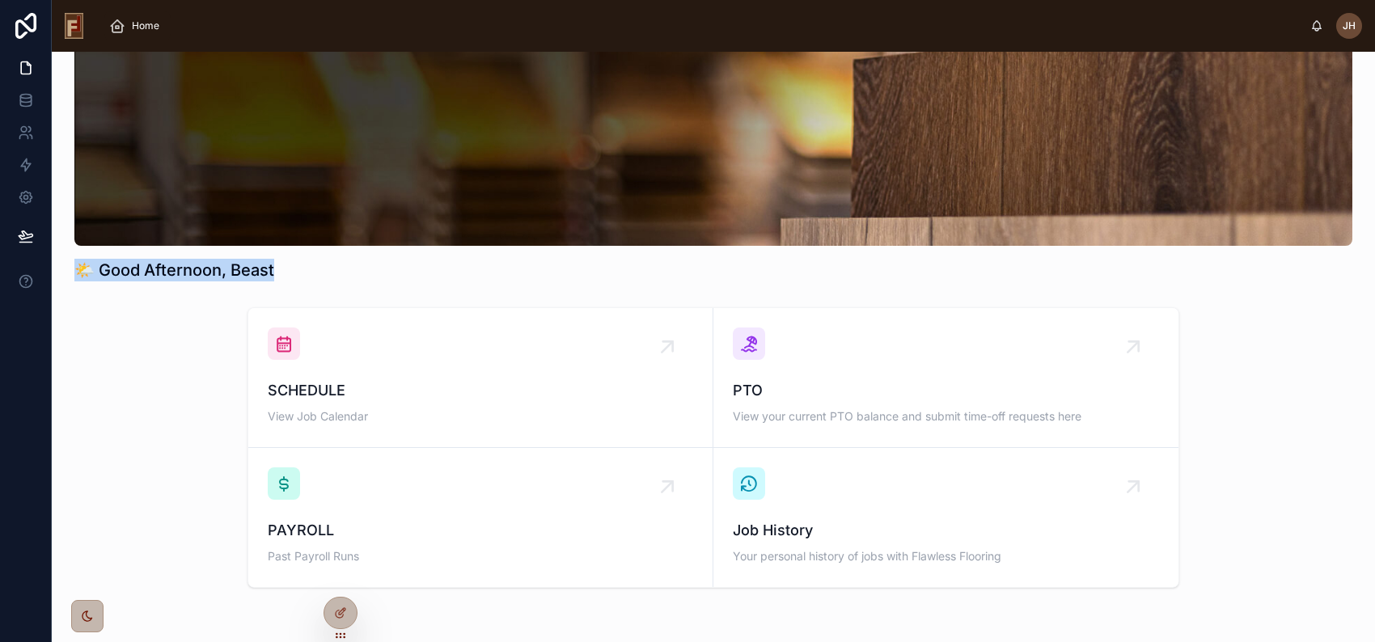
click at [188, 271] on h1 "🌤️ Good Afternoon, Beast" at bounding box center [174, 270] width 200 height 23
click at [186, 269] on h1 "🌤️ Good Afternoon, Beast" at bounding box center [174, 270] width 200 height 23
click at [174, 303] on div "SCHEDULE View Job Calendar PTO View your current PTO balance and submit time-of…" at bounding box center [713, 448] width 1297 height 294
click at [185, 269] on h1 "🌤️ Good Afternoon, Beast" at bounding box center [174, 270] width 200 height 23
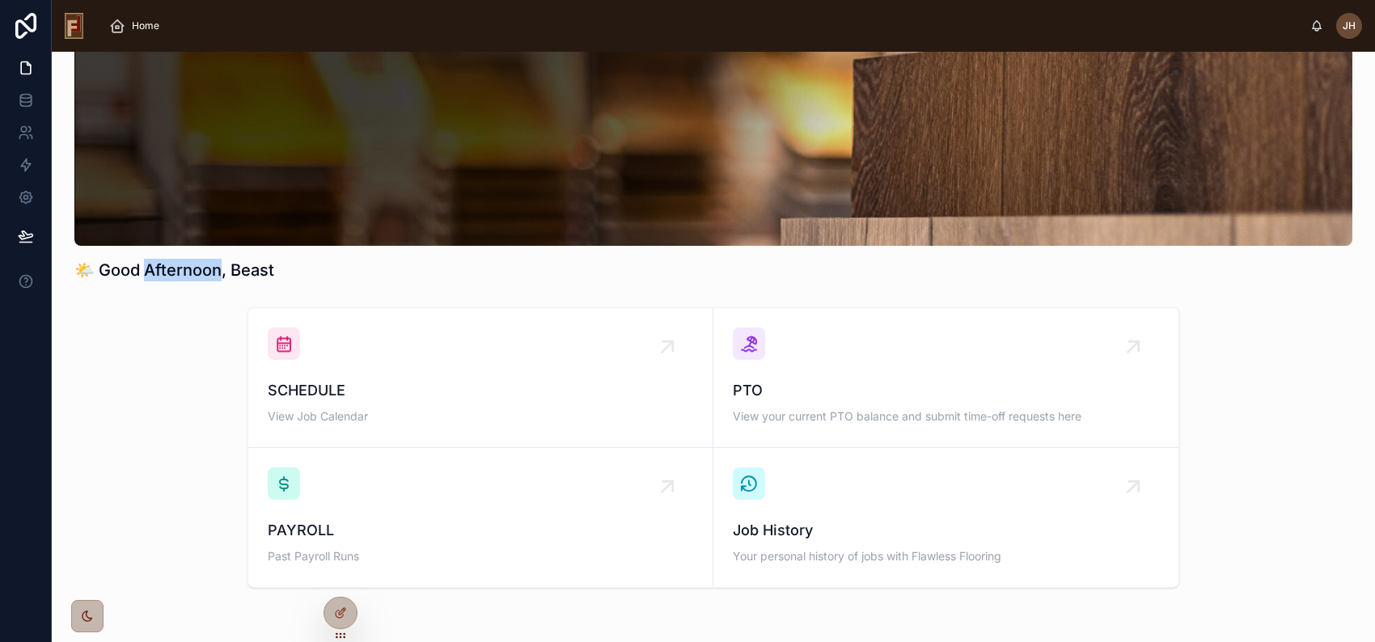
click at [185, 269] on h1 "🌤️ Good Afternoon, Beast" at bounding box center [174, 270] width 200 height 23
drag, startPoint x: 104, startPoint y: 269, endPoint x: 288, endPoint y: 277, distance: 184.6
click at [288, 277] on div "🌤️ Good Afternoon, Beast" at bounding box center [713, 270] width 1278 height 23
click at [175, 287] on div "🌤️ Good Afternoon, Beast" at bounding box center [713, 134] width 1297 height 307
drag, startPoint x: 102, startPoint y: 269, endPoint x: 298, endPoint y: 277, distance: 195.9
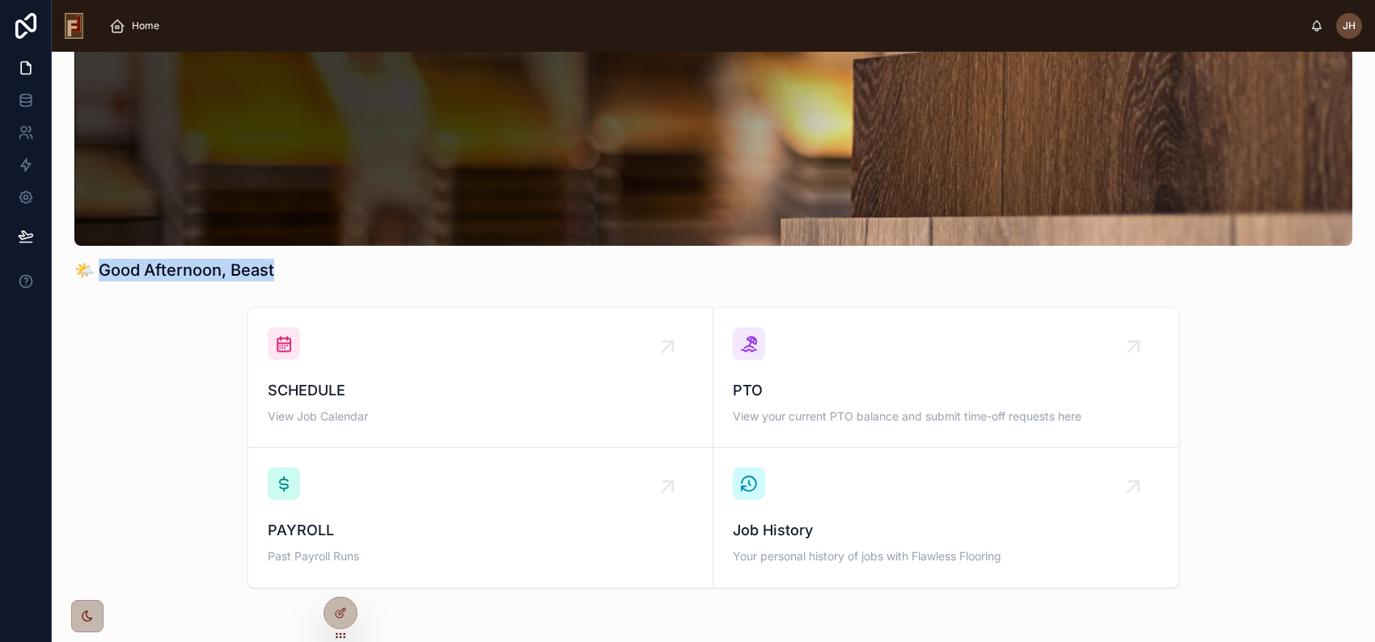
click at [298, 277] on div "🌤️ Good Afternoon, Beast" at bounding box center [713, 270] width 1278 height 23
click at [184, 286] on div "🌤️ Good Afternoon, Beast" at bounding box center [713, 134] width 1297 height 307
drag, startPoint x: 104, startPoint y: 269, endPoint x: 290, endPoint y: 275, distance: 186.2
click at [290, 275] on div "🌤️ Good Afternoon, Beast" at bounding box center [713, 270] width 1278 height 23
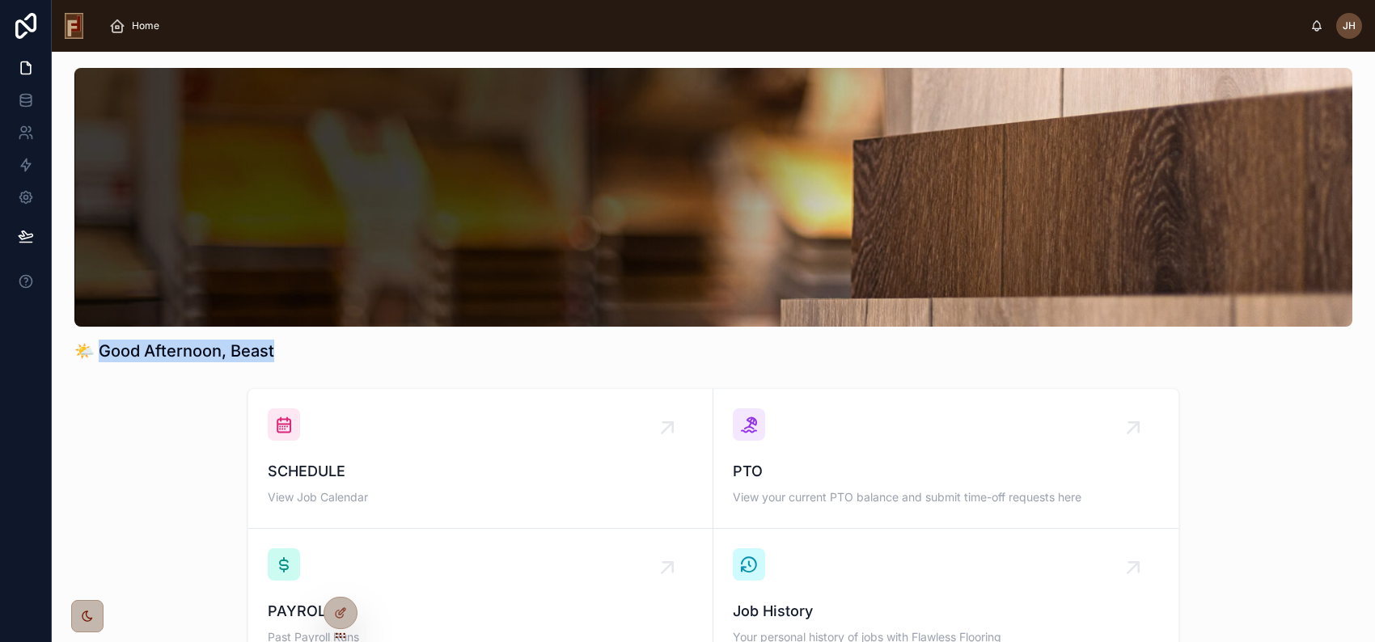
click at [183, 349] on h1 "🌤️ Good Afternoon, Beast" at bounding box center [174, 351] width 200 height 23
click at [180, 370] on div "🌤️ Good Afternoon, Beast SCHEDULE View Job Calendar PTO View your current PTO b…" at bounding box center [713, 414] width 1323 height 730
click at [180, 349] on h1 "🌤️ Good Afternoon, Beast" at bounding box center [174, 351] width 200 height 23
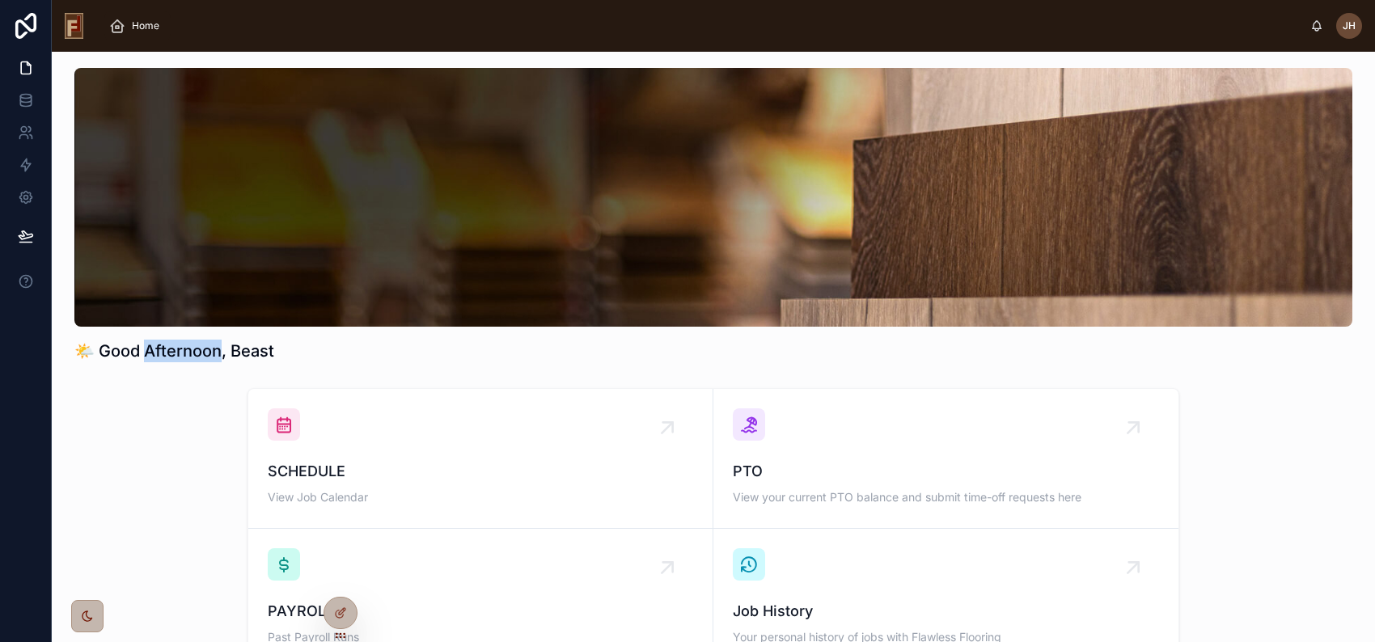
click at [180, 349] on h1 "🌤️ Good Afternoon, Beast" at bounding box center [174, 351] width 200 height 23
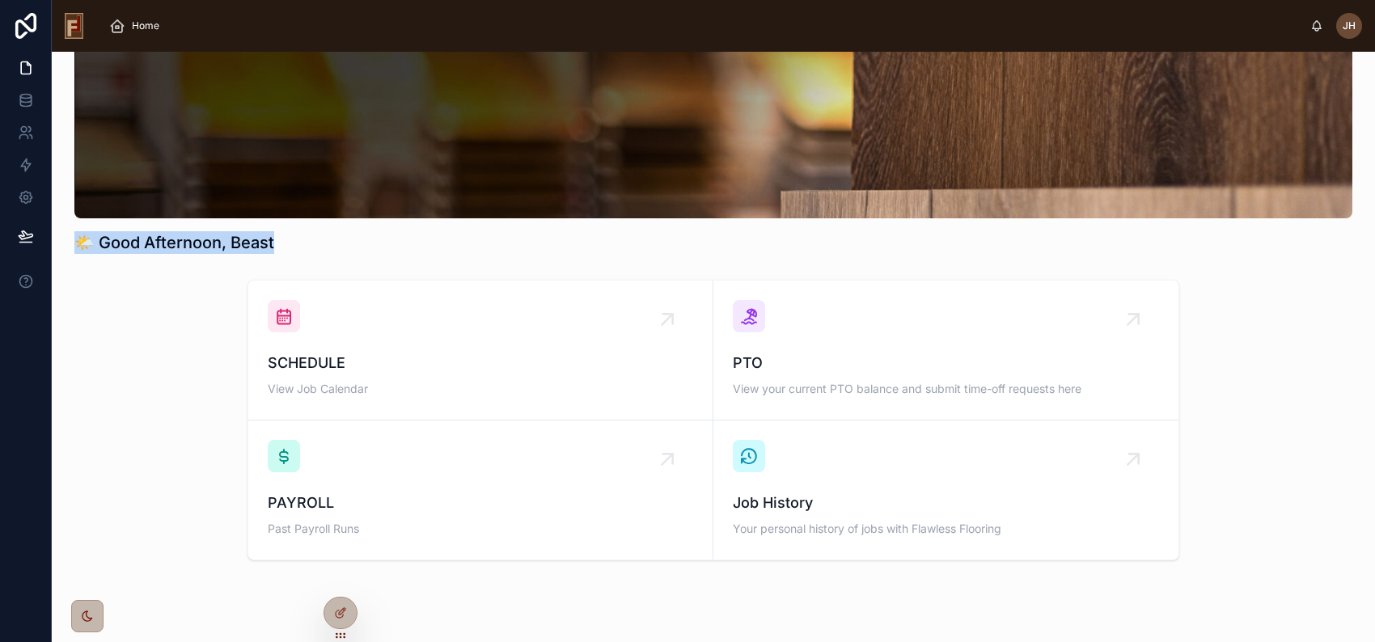
scroll to position [84, 0]
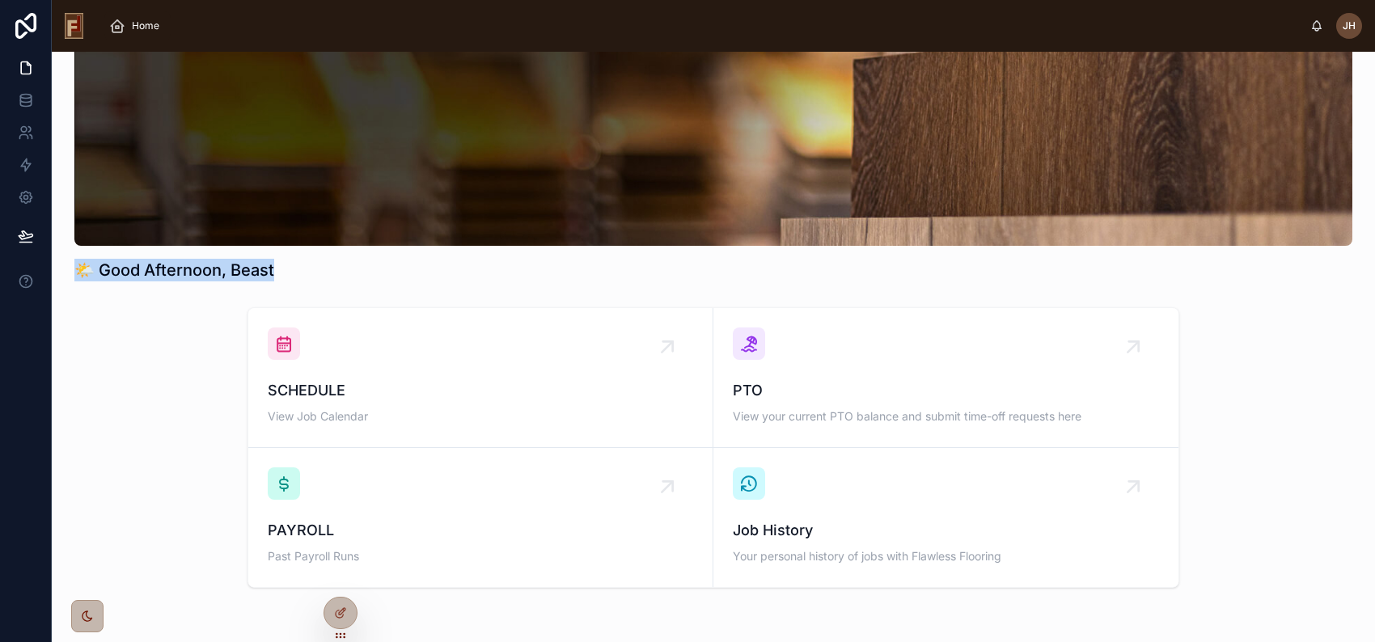
click at [176, 270] on h1 "🌤️ Good Afternoon, Beast" at bounding box center [174, 270] width 200 height 23
click at [178, 271] on h1 "🌤️ Good Afternoon, Beast" at bounding box center [174, 270] width 200 height 23
click at [177, 271] on h1 "🌤️ Good Afternoon, Beast" at bounding box center [174, 270] width 200 height 23
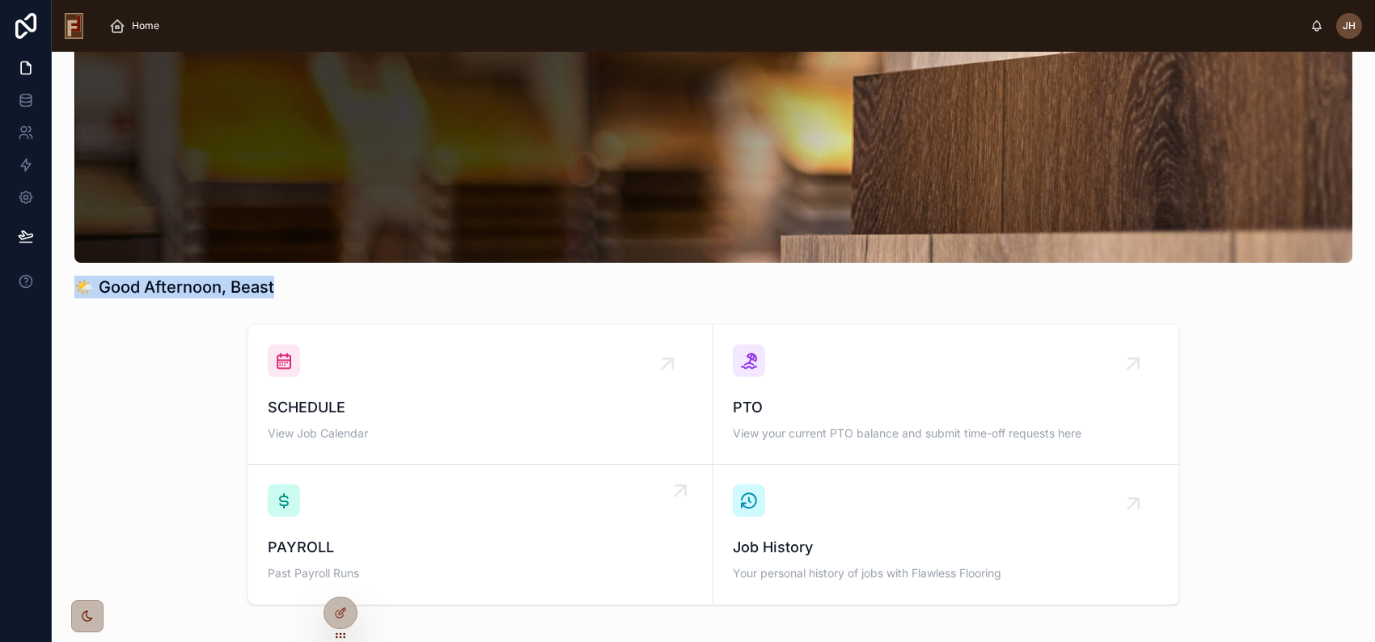
scroll to position [162, 0]
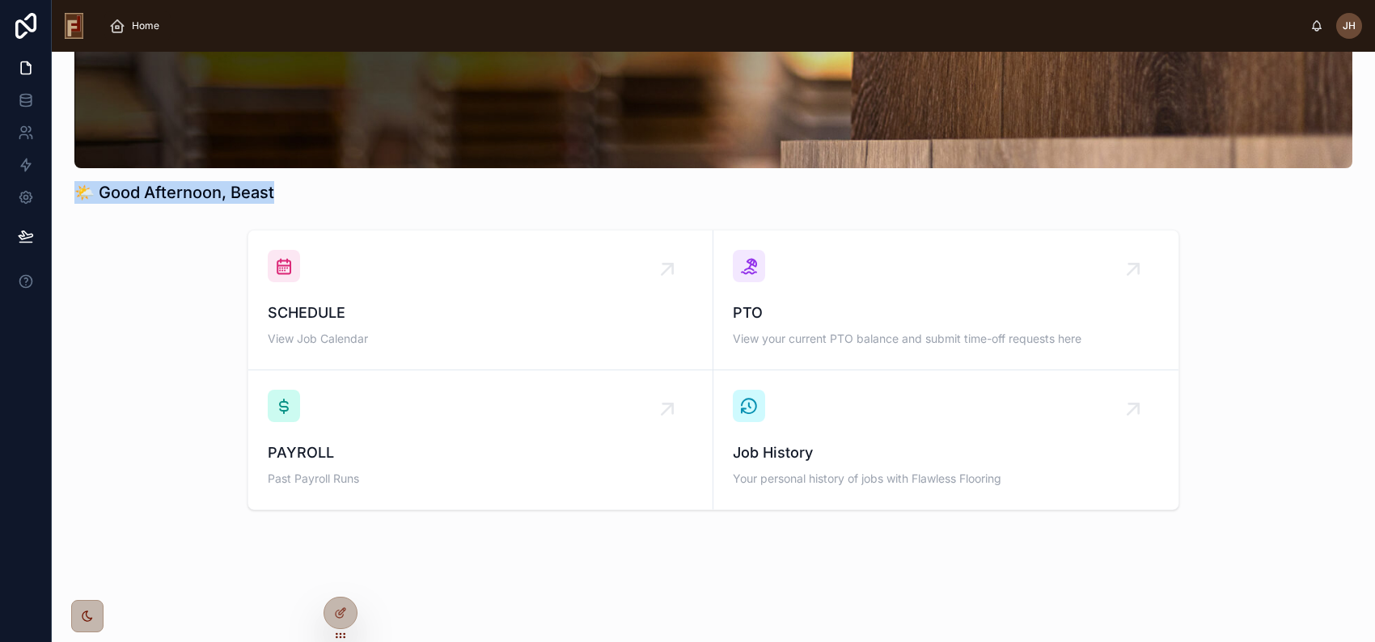
click at [181, 191] on h1 "🌤️ Good Afternoon, Beast" at bounding box center [174, 192] width 200 height 23
click at [182, 190] on h1 "🌤️ Good Afternoon, Beast" at bounding box center [174, 192] width 200 height 23
drag, startPoint x: 148, startPoint y: 192, endPoint x: 219, endPoint y: 190, distance: 71.2
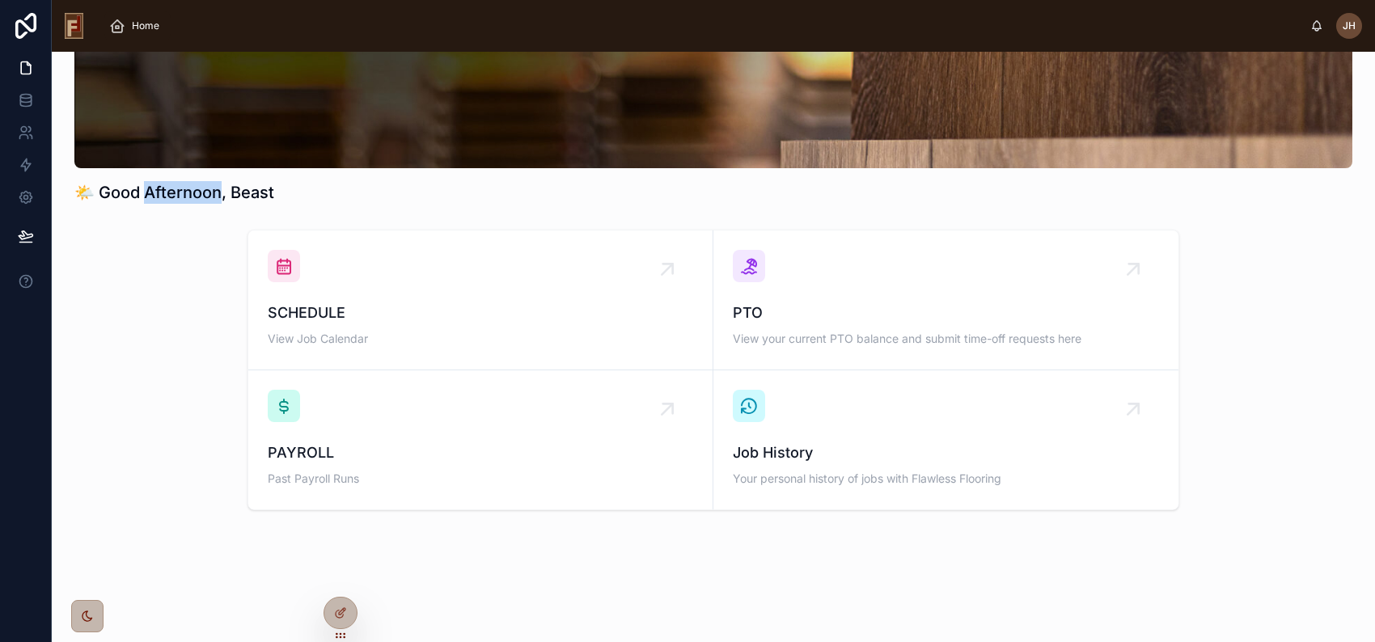
click at [219, 190] on h1 "🌤️ Good Afternoon, Beast" at bounding box center [174, 192] width 200 height 23
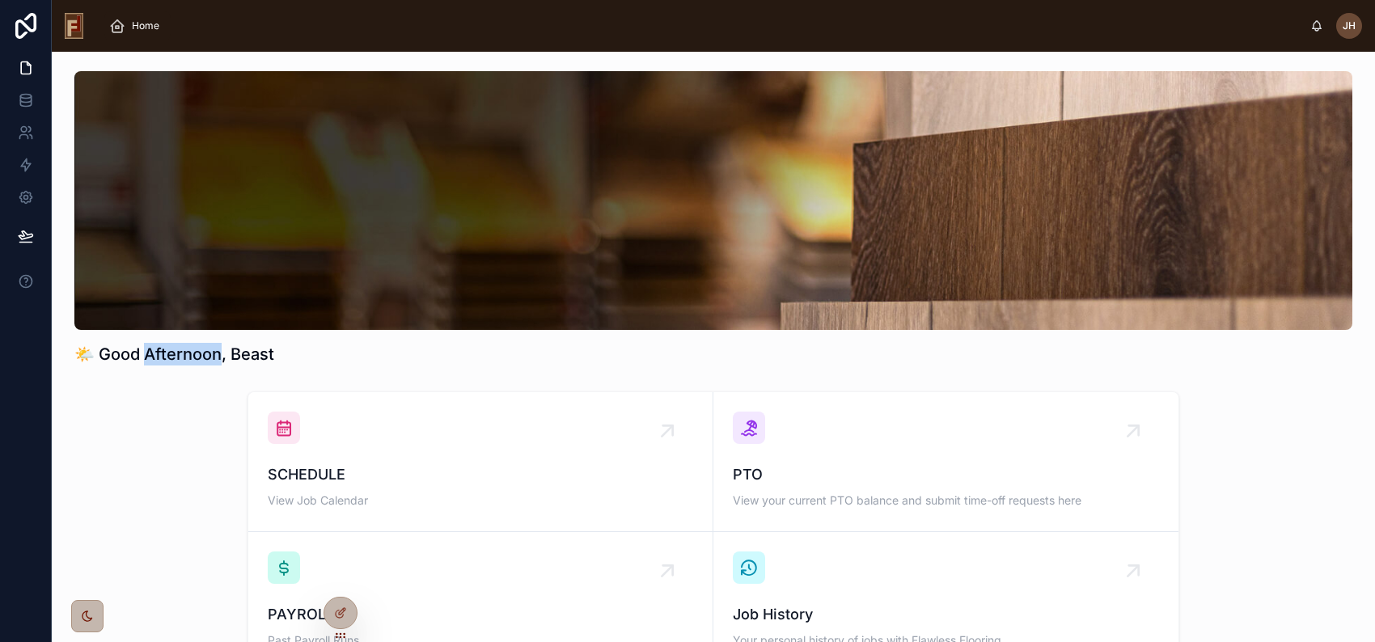
scroll to position [0, 0]
click at [184, 355] on h1 "🌤️ Good Afternoon, Beast" at bounding box center [174, 354] width 200 height 23
click at [164, 375] on div "🌤️ Good Afternoon, Beast SCHEDULE View Job Calendar PTO View your current PTO b…" at bounding box center [713, 417] width 1323 height 730
drag, startPoint x: 104, startPoint y: 350, endPoint x: 222, endPoint y: 362, distance: 119.4
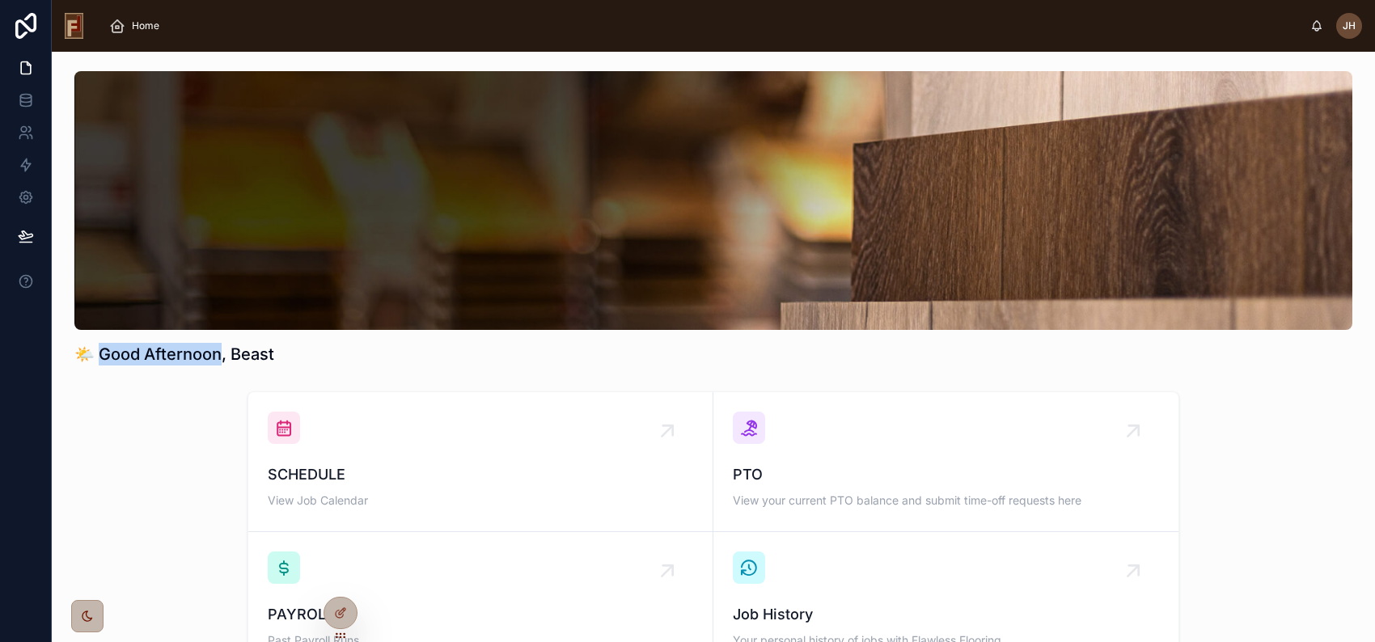
click at [222, 362] on h1 "🌤️ Good Afternoon, Beast" at bounding box center [174, 354] width 200 height 23
click at [187, 385] on div "SCHEDULE View Job Calendar PTO View your current PTO balance and submit time-of…" at bounding box center [713, 532] width 1297 height 294
drag, startPoint x: 104, startPoint y: 352, endPoint x: 223, endPoint y: 356, distance: 119.8
click at [223, 356] on h1 "🌤️ Good Afternoon, Beast" at bounding box center [174, 354] width 200 height 23
click at [182, 370] on div "🌤️ Good Afternoon, Beast" at bounding box center [713, 218] width 1297 height 307
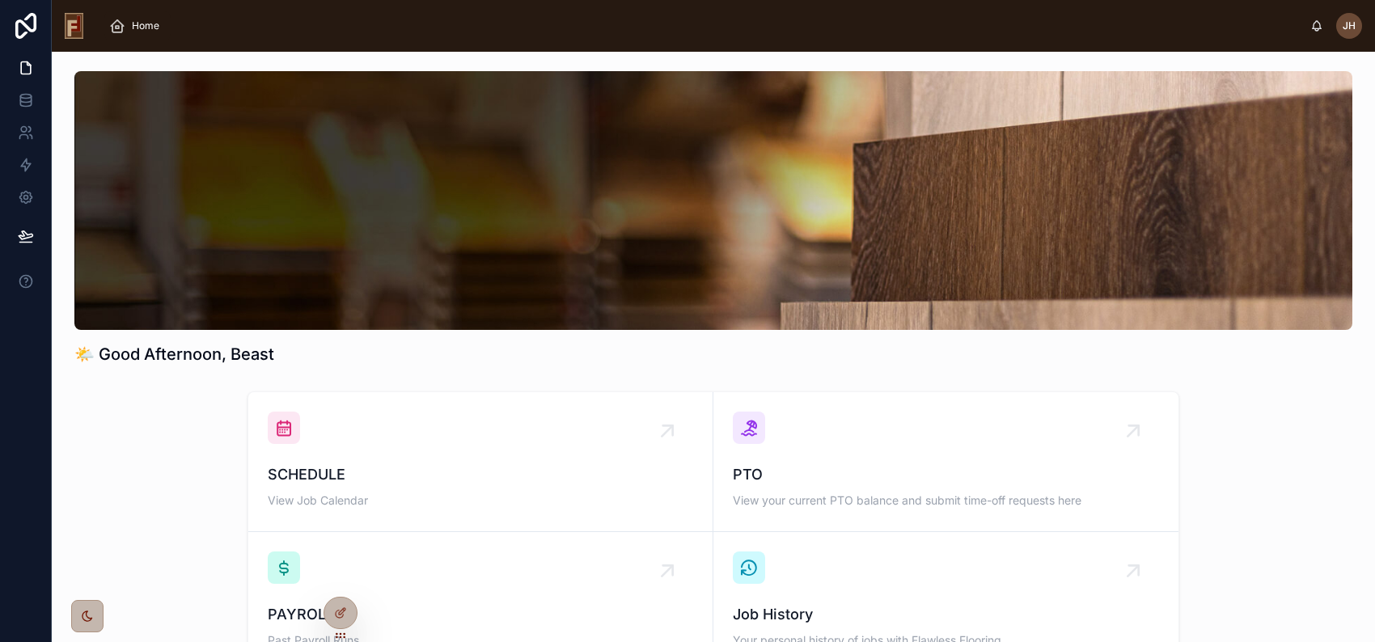
click at [121, 353] on h1 "🌤️ Good Afternoon, Beast" at bounding box center [174, 354] width 200 height 23
drag, startPoint x: 121, startPoint y: 353, endPoint x: 168, endPoint y: 353, distance: 46.9
click at [168, 353] on h1 "🌤️ Good Afternoon, Beast" at bounding box center [174, 354] width 200 height 23
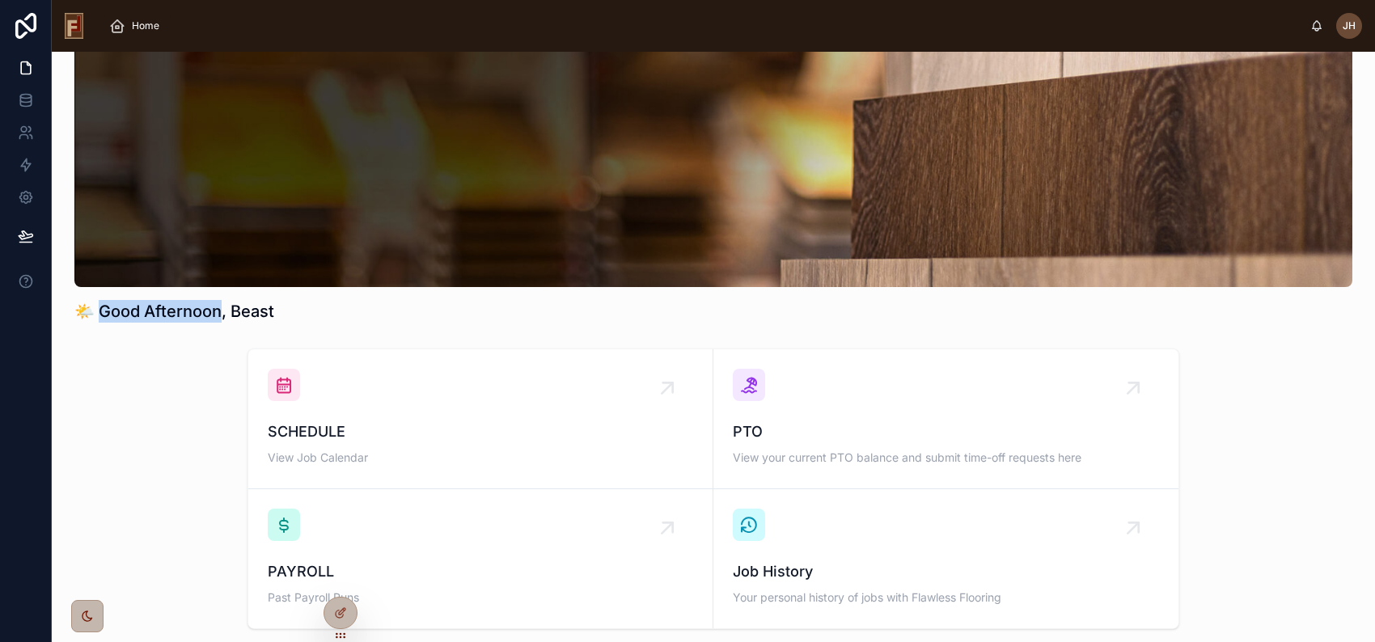
scroll to position [81, 0]
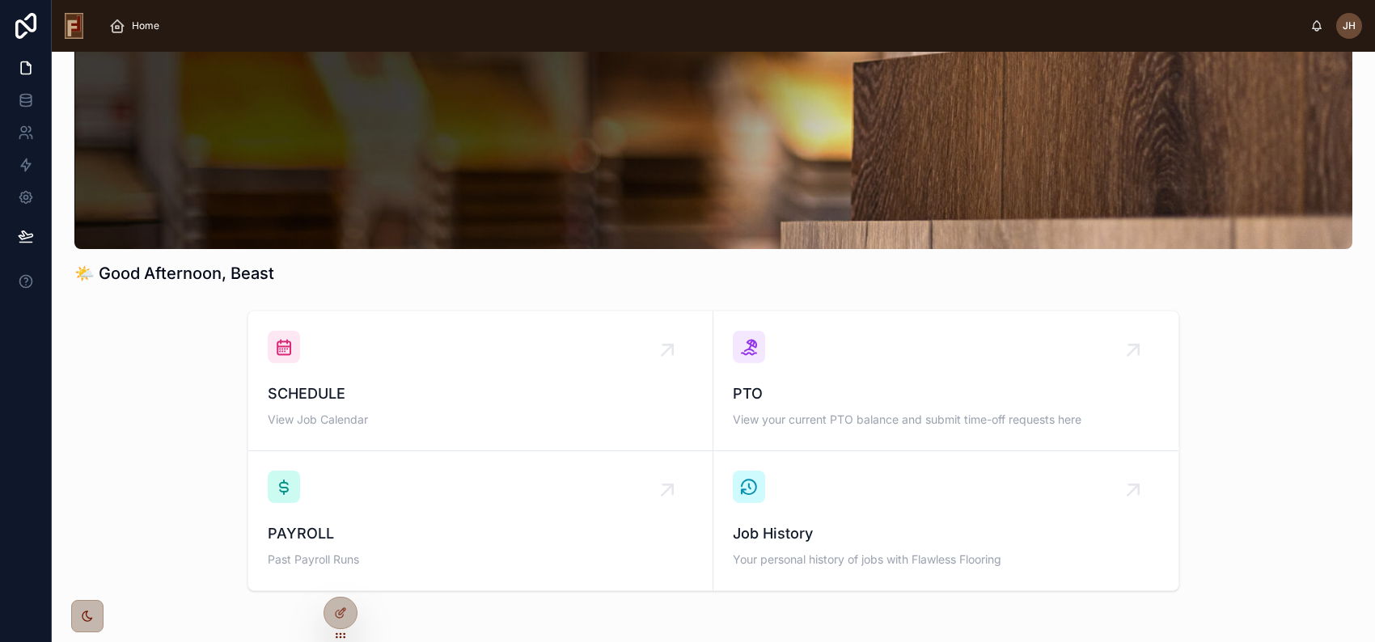
click at [175, 304] on div "SCHEDULE View Job Calendar PTO View your current PTO balance and submit time-of…" at bounding box center [713, 451] width 1297 height 294
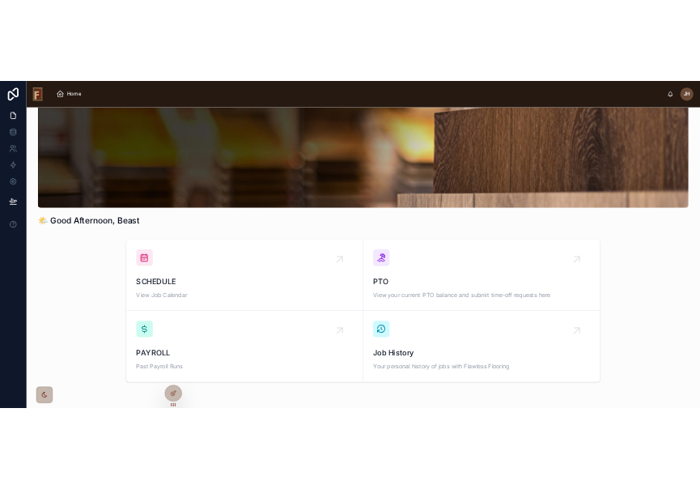
scroll to position [0, 0]
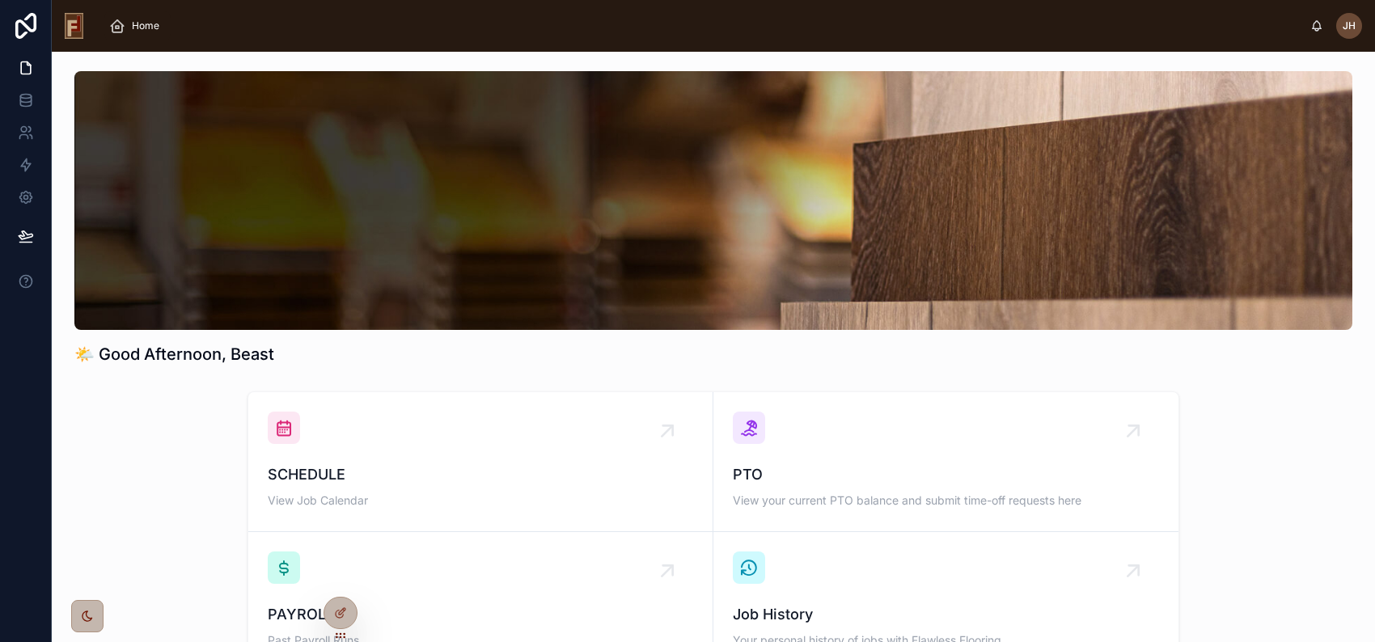
click at [180, 353] on h1 "🌤️ Good Afternoon, Beast" at bounding box center [174, 354] width 200 height 23
click at [121, 353] on h1 "🌤️ Good Afternoon, Beast" at bounding box center [174, 354] width 200 height 23
drag, startPoint x: 121, startPoint y: 353, endPoint x: 150, endPoint y: 355, distance: 30.0
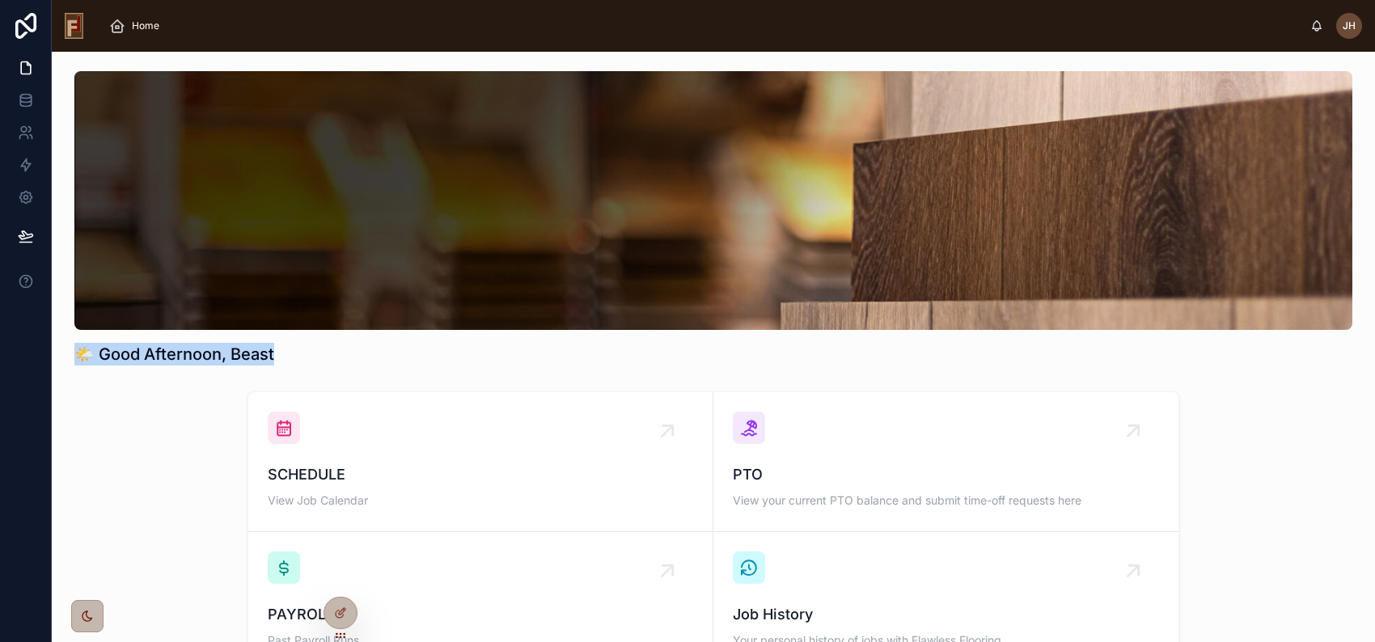
click at [150, 355] on h1 "🌤️ Good Afternoon, Beast" at bounding box center [174, 354] width 200 height 23
click at [178, 387] on div "SCHEDULE View Job Calendar PTO View your current PTO balance and submit time-of…" at bounding box center [713, 532] width 1297 height 294
click at [121, 355] on h1 "🌤️ Good Afternoon, Beast" at bounding box center [174, 354] width 200 height 23
drag, startPoint x: 121, startPoint y: 355, endPoint x: 149, endPoint y: 353, distance: 27.6
click at [149, 353] on h1 "🌤️ Good Afternoon, Beast" at bounding box center [174, 354] width 200 height 23
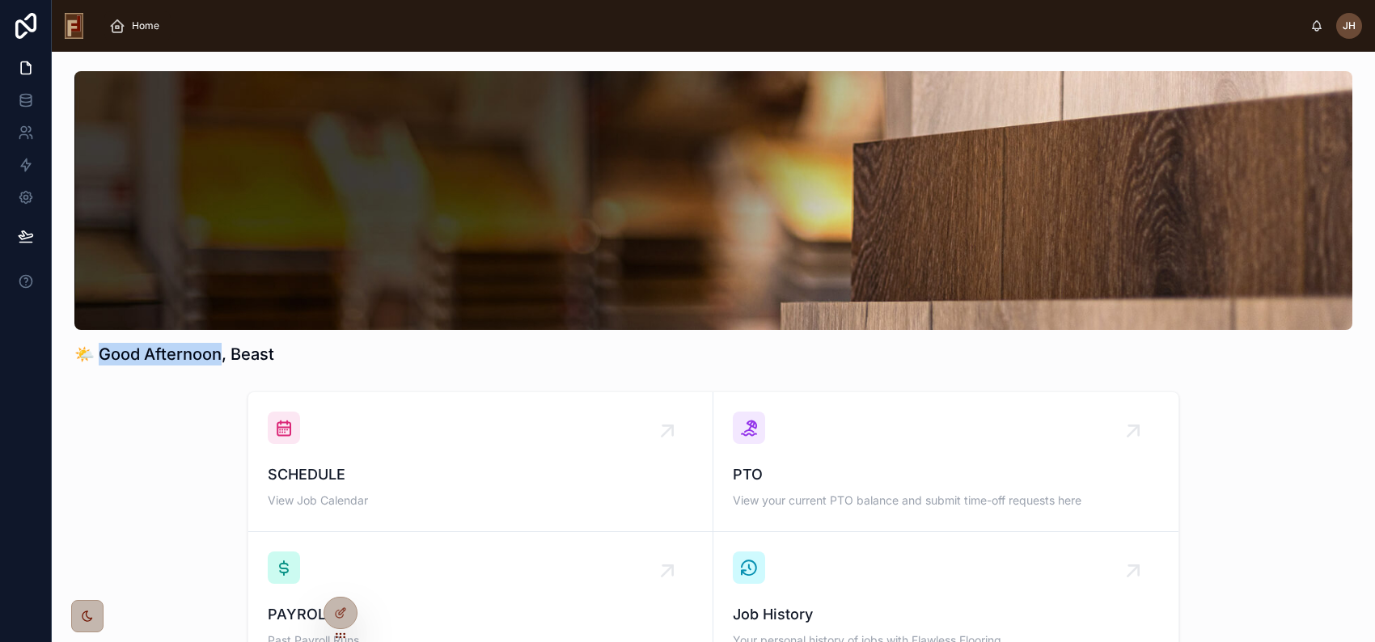
click at [167, 375] on div "🌤️ Good Afternoon, Beast SCHEDULE View Job Calendar PTO View your current PTO b…" at bounding box center [713, 417] width 1323 height 730
click at [121, 355] on h1 "🌤️ Good Afternoon, Beast" at bounding box center [174, 354] width 200 height 23
drag, startPoint x: 121, startPoint y: 355, endPoint x: 180, endPoint y: 360, distance: 59.2
click at [180, 360] on h1 "🌤️ Good Afternoon, Beast" at bounding box center [174, 354] width 200 height 23
click at [157, 383] on div "🌤️ Good Afternoon, Beast SCHEDULE View Job Calendar PTO View your current PTO b…" at bounding box center [713, 417] width 1323 height 730
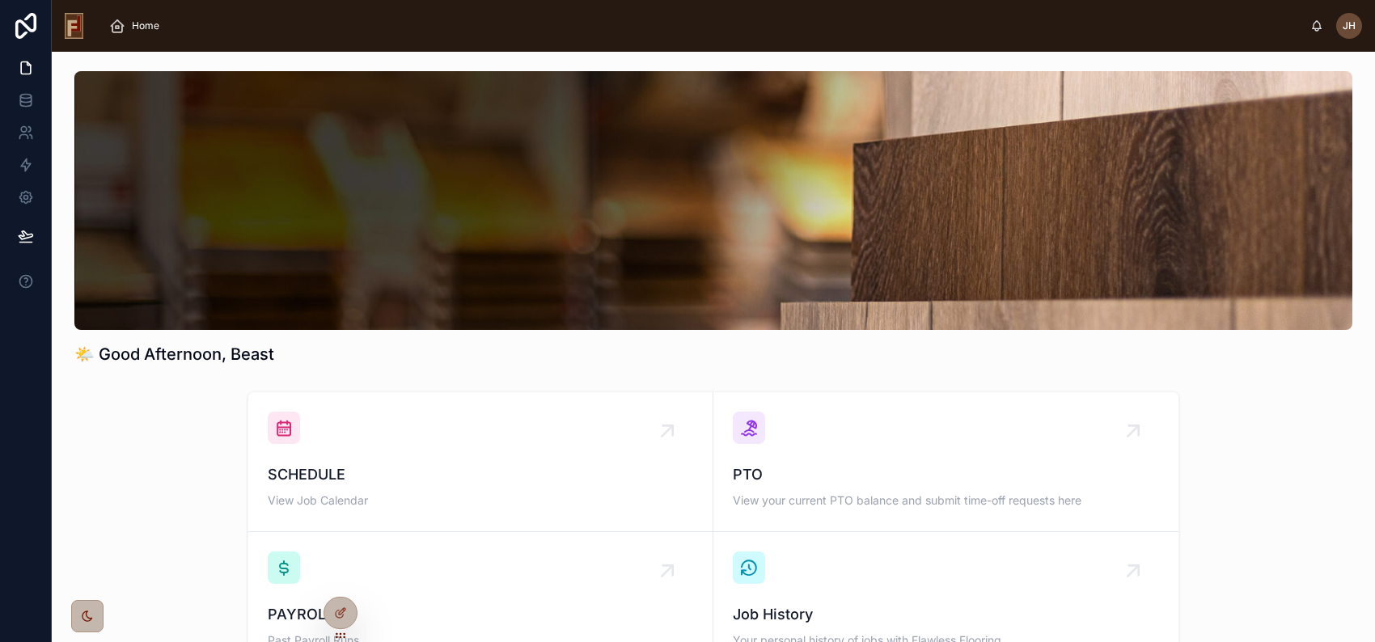
click at [121, 355] on h1 "🌤️ Good Afternoon, Beast" at bounding box center [174, 354] width 200 height 23
drag, startPoint x: 121, startPoint y: 355, endPoint x: 155, endPoint y: 349, distance: 34.6
click at [155, 349] on h1 "🌤️ Good Afternoon, Beast" at bounding box center [174, 354] width 200 height 23
click at [166, 383] on div "🌤️ Good Afternoon, Beast SCHEDULE View Job Calendar PTO View your current PTO b…" at bounding box center [713, 417] width 1323 height 730
drag, startPoint x: 142, startPoint y: 351, endPoint x: 154, endPoint y: 354, distance: 12.6
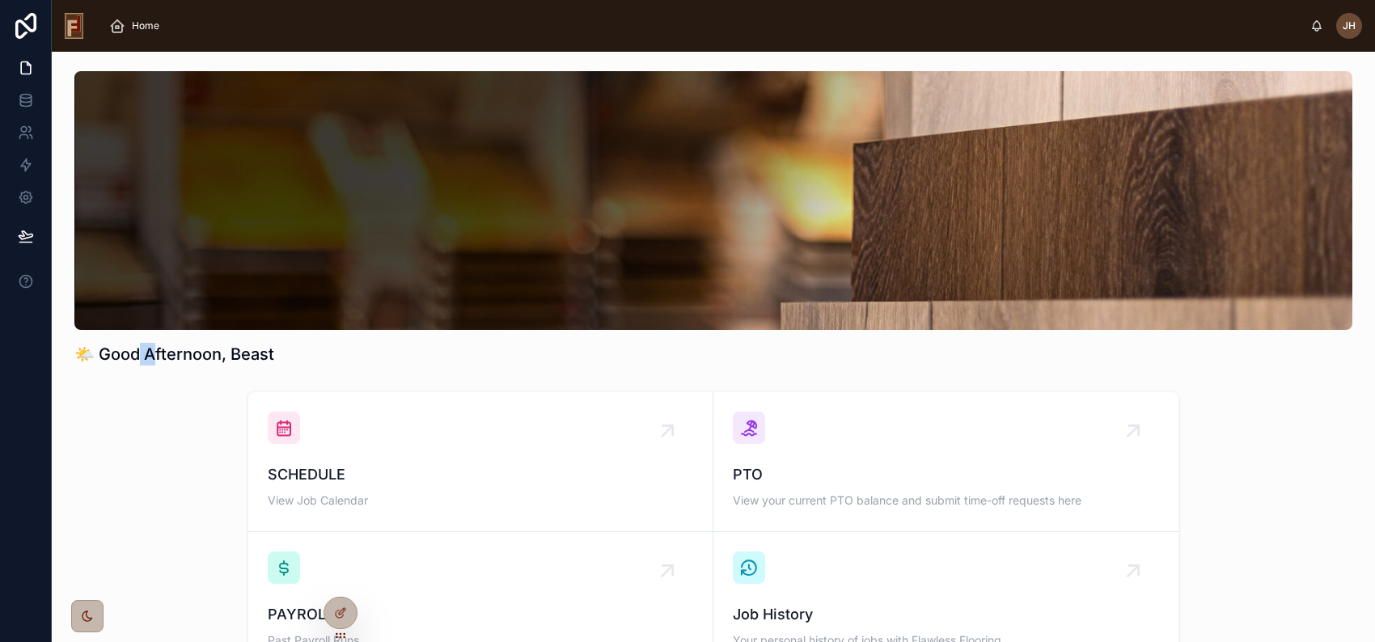
click at [156, 352] on h1 "🌤️ Good Afternoon, Beast" at bounding box center [174, 354] width 200 height 23
click at [138, 367] on div "🌤️ Good Afternoon, Beast" at bounding box center [713, 218] width 1297 height 307
drag, startPoint x: 104, startPoint y: 352, endPoint x: 222, endPoint y: 358, distance: 118.2
click at [222, 358] on h1 "🌤️ Good Afternoon, Beast" at bounding box center [174, 354] width 200 height 23
click at [169, 375] on div "🌤️ Good Afternoon, Beast SCHEDULE View Job Calendar PTO View your current PTO b…" at bounding box center [713, 417] width 1323 height 730
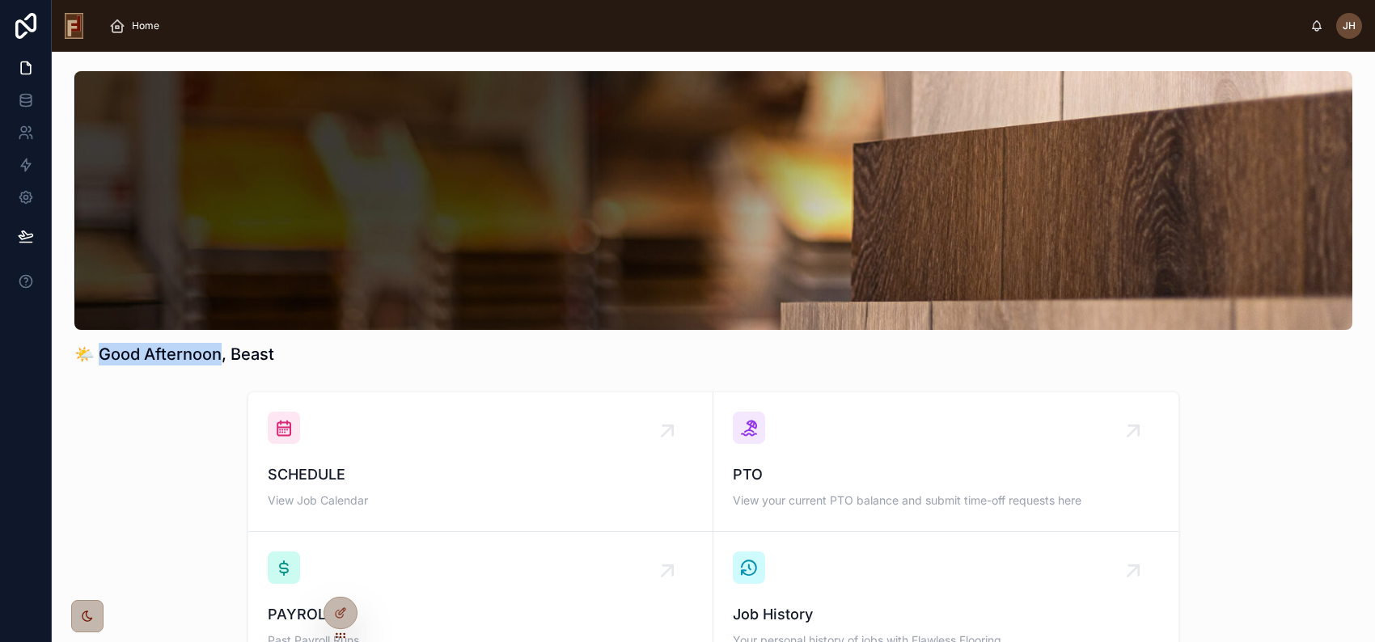
drag, startPoint x: 104, startPoint y: 351, endPoint x: 204, endPoint y: 362, distance: 100.1
click at [222, 348] on h1 "🌤️ Good Afternoon, Beast" at bounding box center [174, 354] width 200 height 23
click at [121, 354] on h1 "🌤️ Good Afternoon, Beast" at bounding box center [174, 354] width 200 height 23
drag, startPoint x: 103, startPoint y: 352, endPoint x: 219, endPoint y: 351, distance: 116.5
click at [219, 351] on h1 "🌤️ Good Afternoon, Beast" at bounding box center [174, 354] width 200 height 23
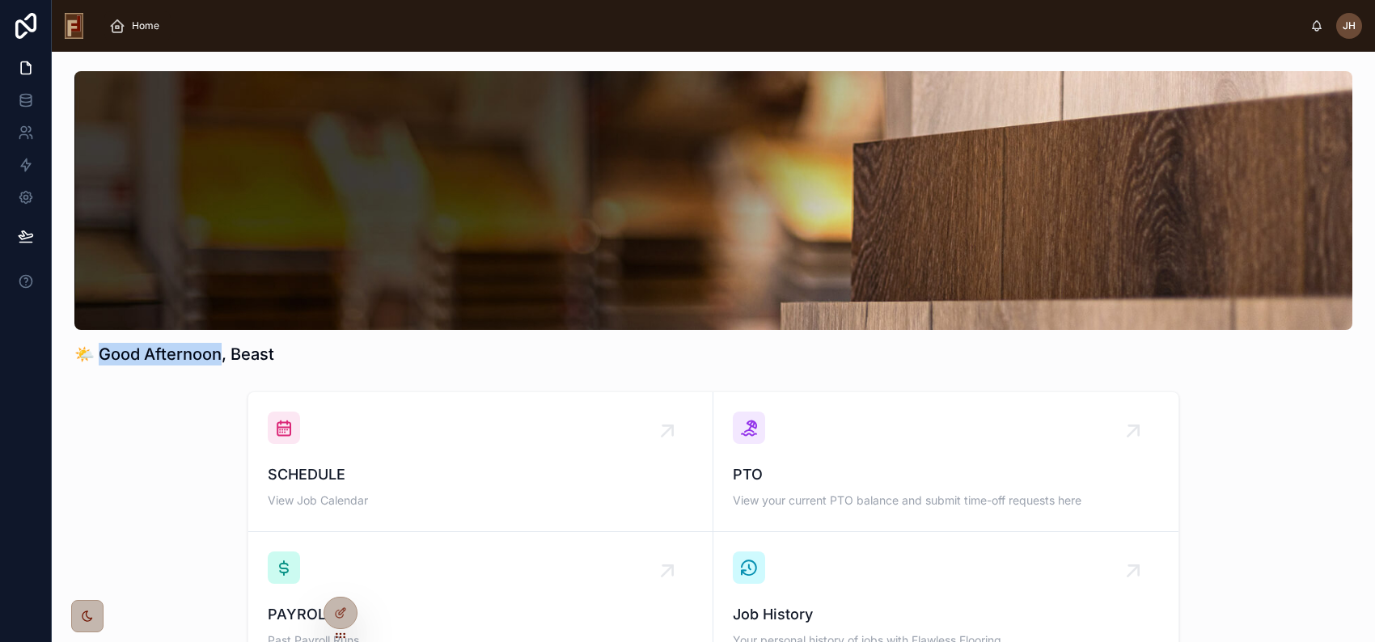
click at [178, 371] on div "🌤️ Good Afternoon, Beast" at bounding box center [713, 218] width 1297 height 307
drag, startPoint x: 105, startPoint y: 354, endPoint x: 223, endPoint y: 355, distance: 118.1
click at [223, 355] on h1 "🌤️ Good Afternoon, Beast" at bounding box center [174, 354] width 200 height 23
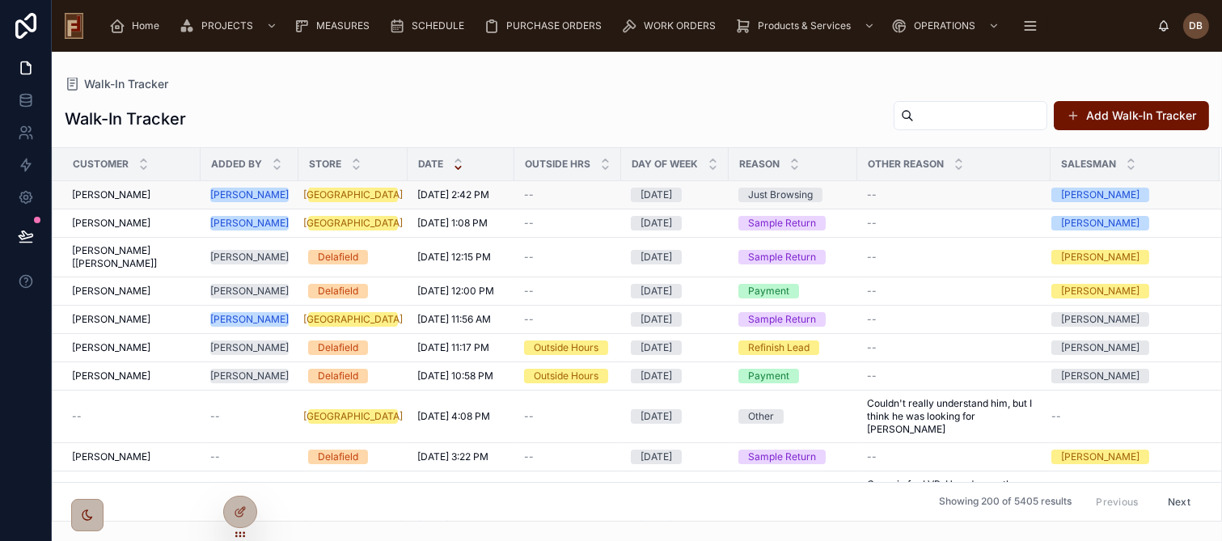
click at [119, 191] on span "John Guglielmi" at bounding box center [111, 194] width 78 height 13
click at [83, 194] on span "John Guglielmi" at bounding box center [111, 194] width 78 height 13
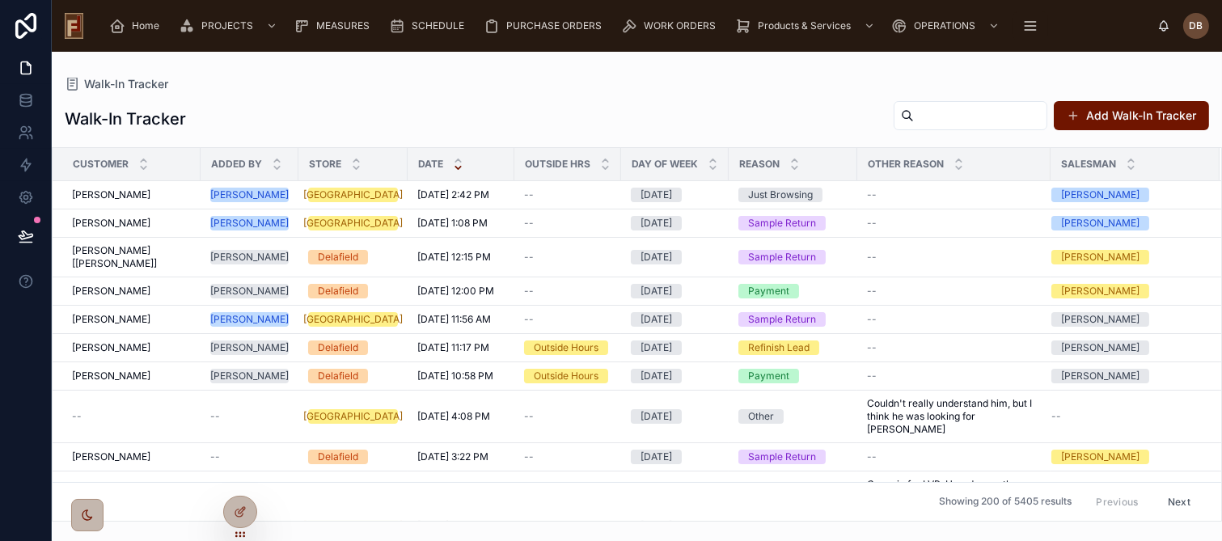
click at [421, 108] on div "Walk-In Tracker Add Walk-In Tracker" at bounding box center [637, 118] width 1145 height 37
click at [956, 112] on input "text" at bounding box center [980, 115] width 133 height 23
click at [954, 71] on div "Walk-In Tracker Walk-In Tracker Add Walk-In Tracker Customer Added By Store Dat…" at bounding box center [637, 287] width 1170 height 470
click at [950, 112] on input "text" at bounding box center [980, 115] width 133 height 23
click at [786, 113] on div "Walk-In Tracker Add Walk-In Tracker" at bounding box center [637, 118] width 1145 height 37
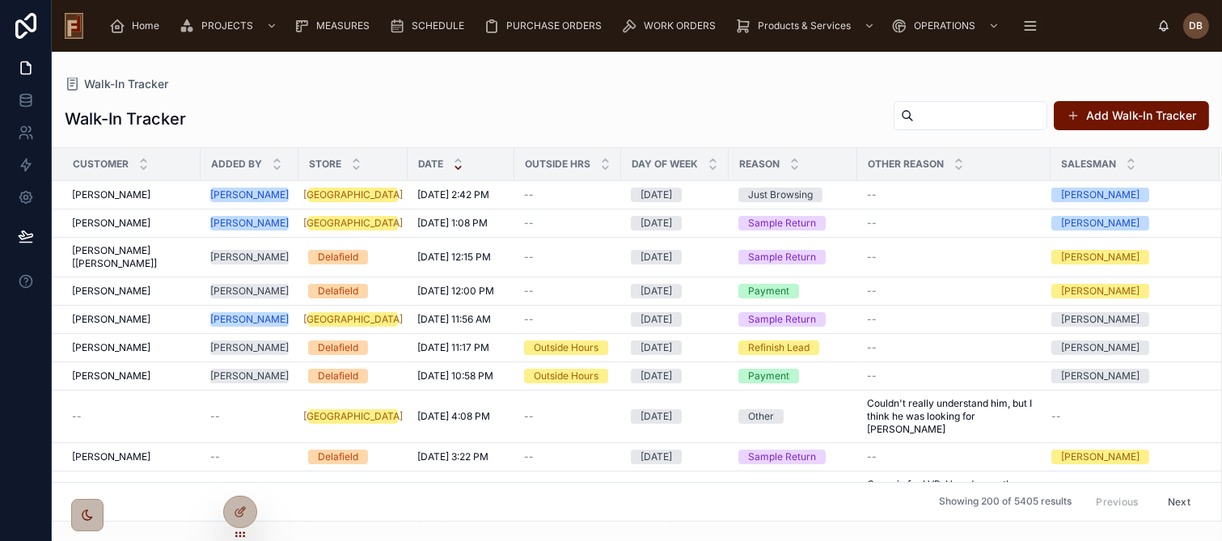
click at [955, 115] on input "text" at bounding box center [980, 115] width 133 height 23
click at [946, 75] on div "Walk-In Tracker Walk-In Tracker Add Walk-In Tracker Customer Added By Store Dat…" at bounding box center [637, 287] width 1170 height 470
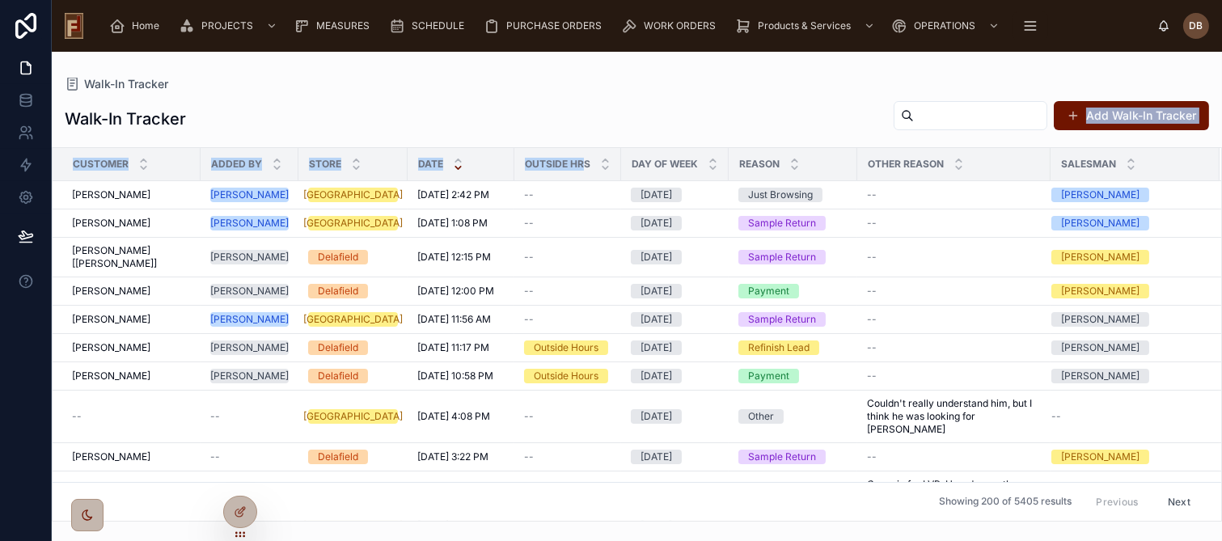
drag, startPoint x: 549, startPoint y: 128, endPoint x: 565, endPoint y: 149, distance: 26.5
click at [565, 149] on div "Walk-In Tracker Add Walk-In Tracker Customer Added By Store Date Outside Hrs Da…" at bounding box center [637, 306] width 1170 height 431
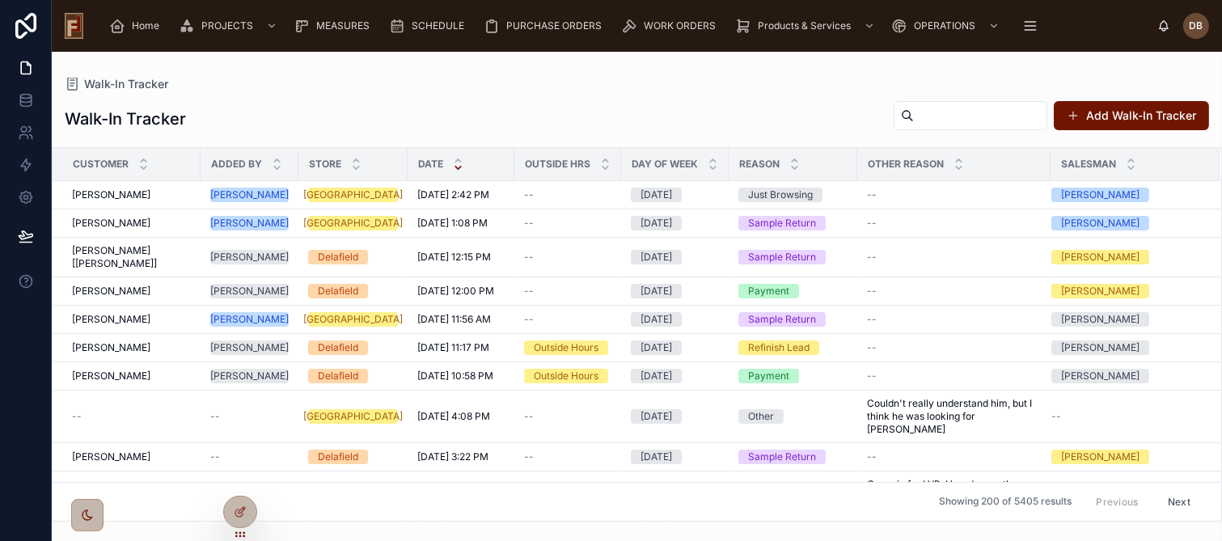
click at [558, 116] on div "Walk-In Tracker Add Walk-In Tracker" at bounding box center [637, 118] width 1145 height 37
click at [542, 103] on div "Walk-In Tracker Add Walk-In Tracker" at bounding box center [637, 118] width 1145 height 37
click at [690, 92] on div "Walk-In Tracker Add Walk-In Tracker Customer Added By Store Date Outside Hrs Da…" at bounding box center [637, 306] width 1170 height 431
click at [552, 105] on div "Walk-In Tracker Add Walk-In Tracker" at bounding box center [637, 118] width 1145 height 37
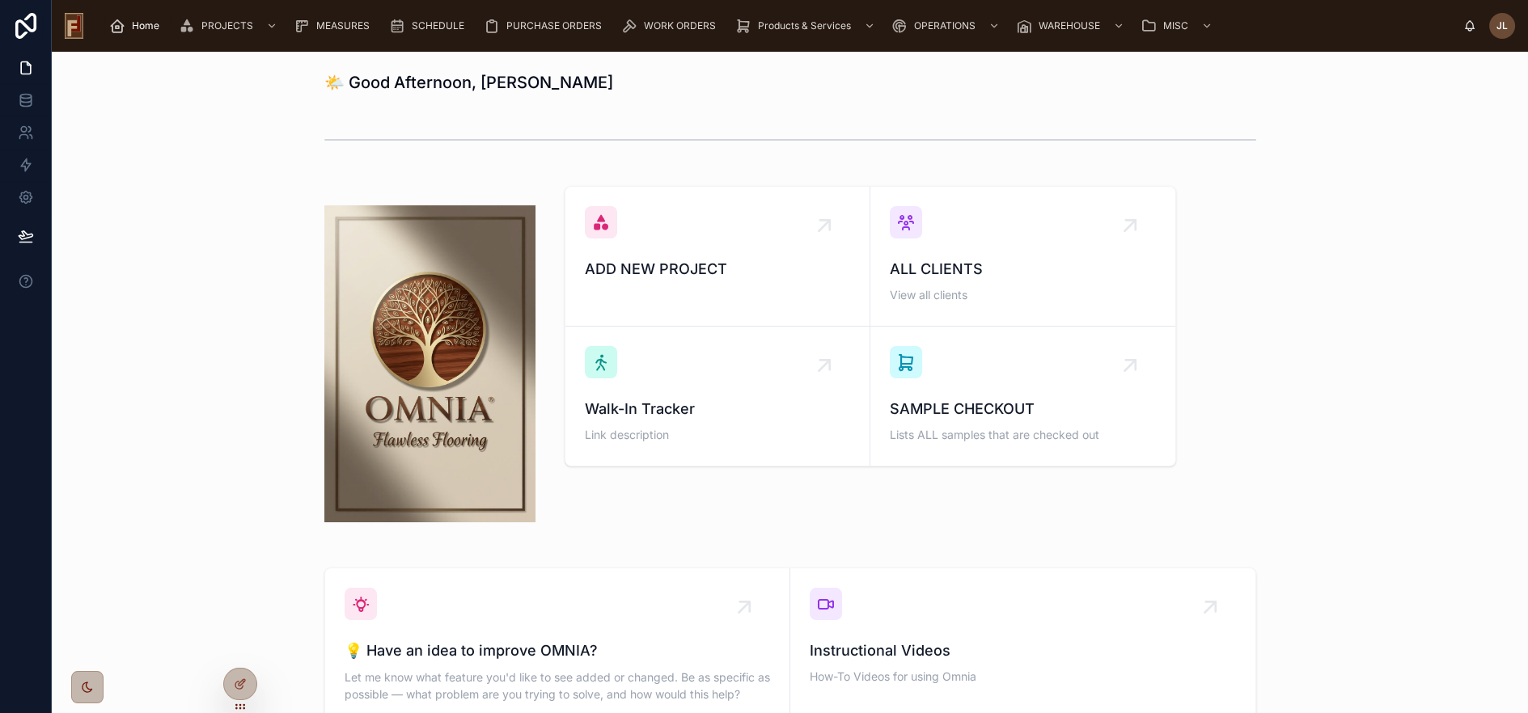
click at [497, 83] on h1 "🌤️ Good Afternoon, [PERSON_NAME]" at bounding box center [468, 82] width 289 height 23
